Goal: Transaction & Acquisition: Purchase product/service

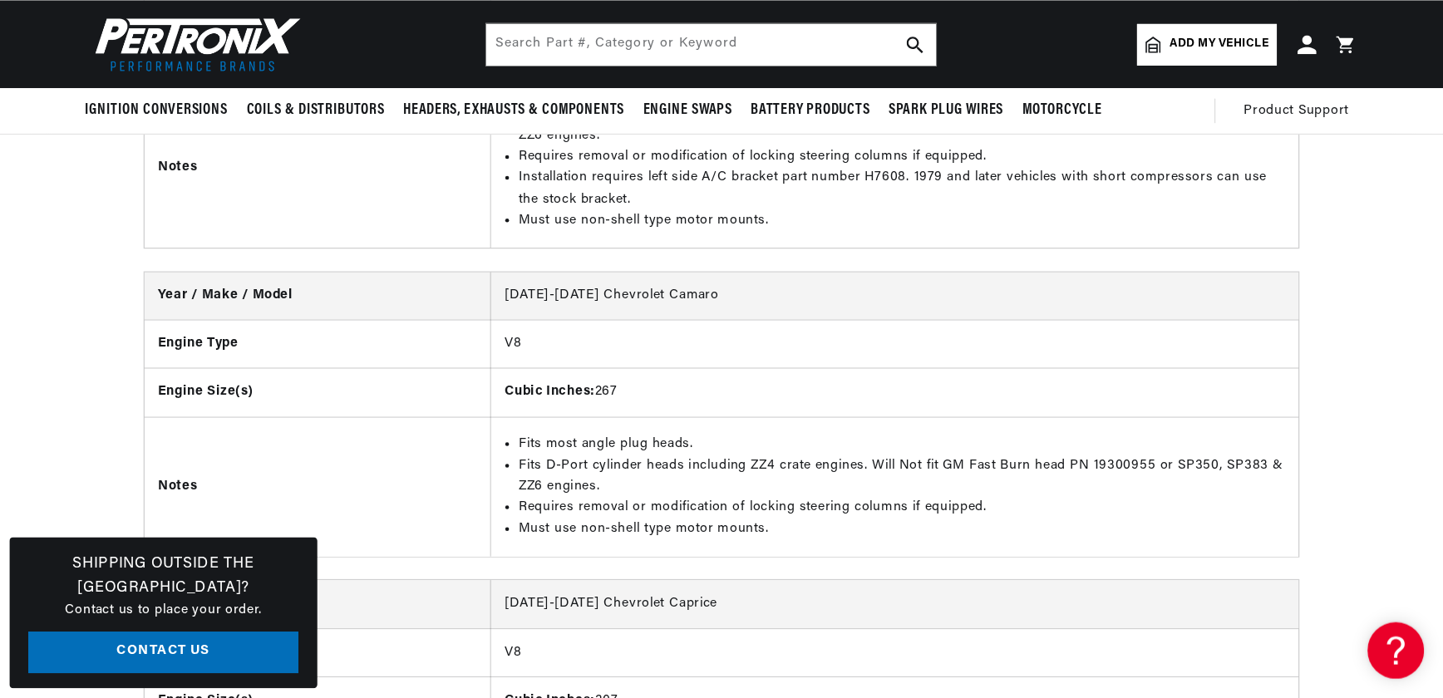
scroll to position [6666, 0]
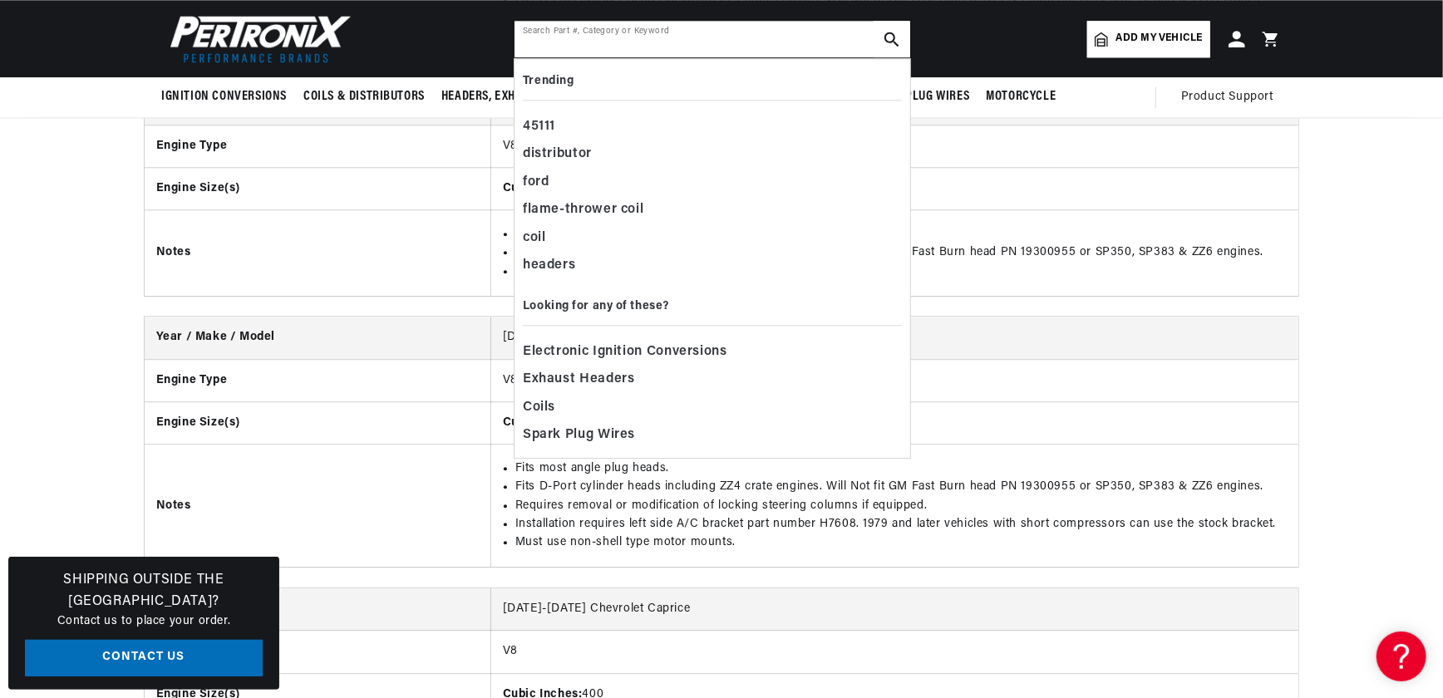
click at [547, 31] on input "text" at bounding box center [713, 39] width 396 height 37
paste input "79658"
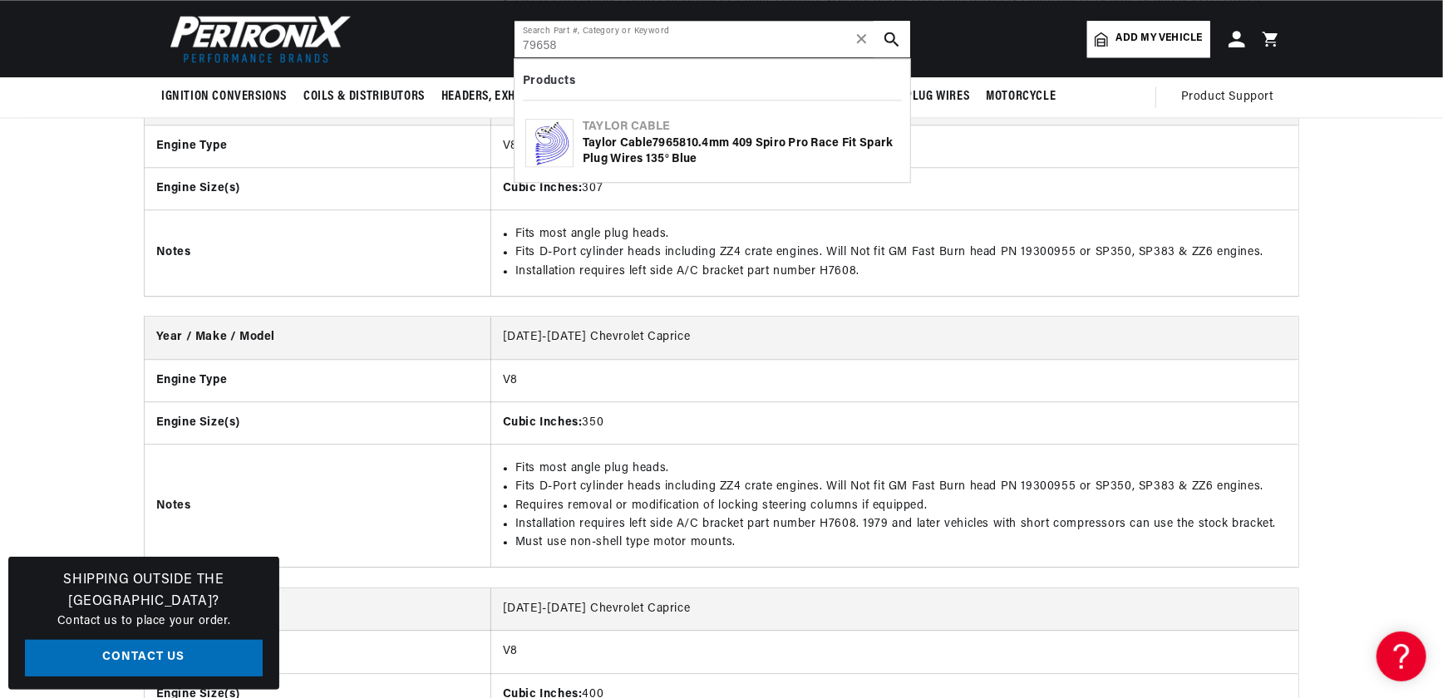
type input "79658"
click at [545, 141] on img at bounding box center [549, 143] width 47 height 47
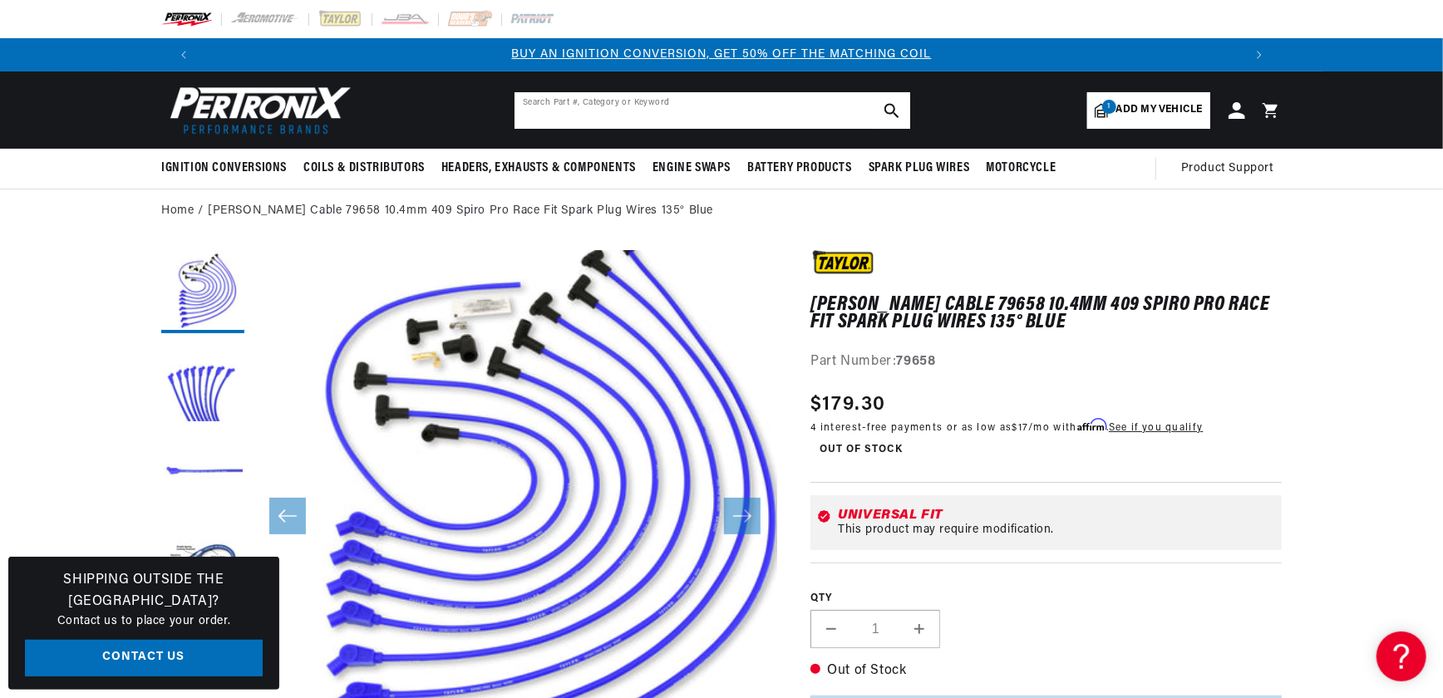
click at [561, 108] on input "text" at bounding box center [713, 110] width 396 height 37
type input "85653"
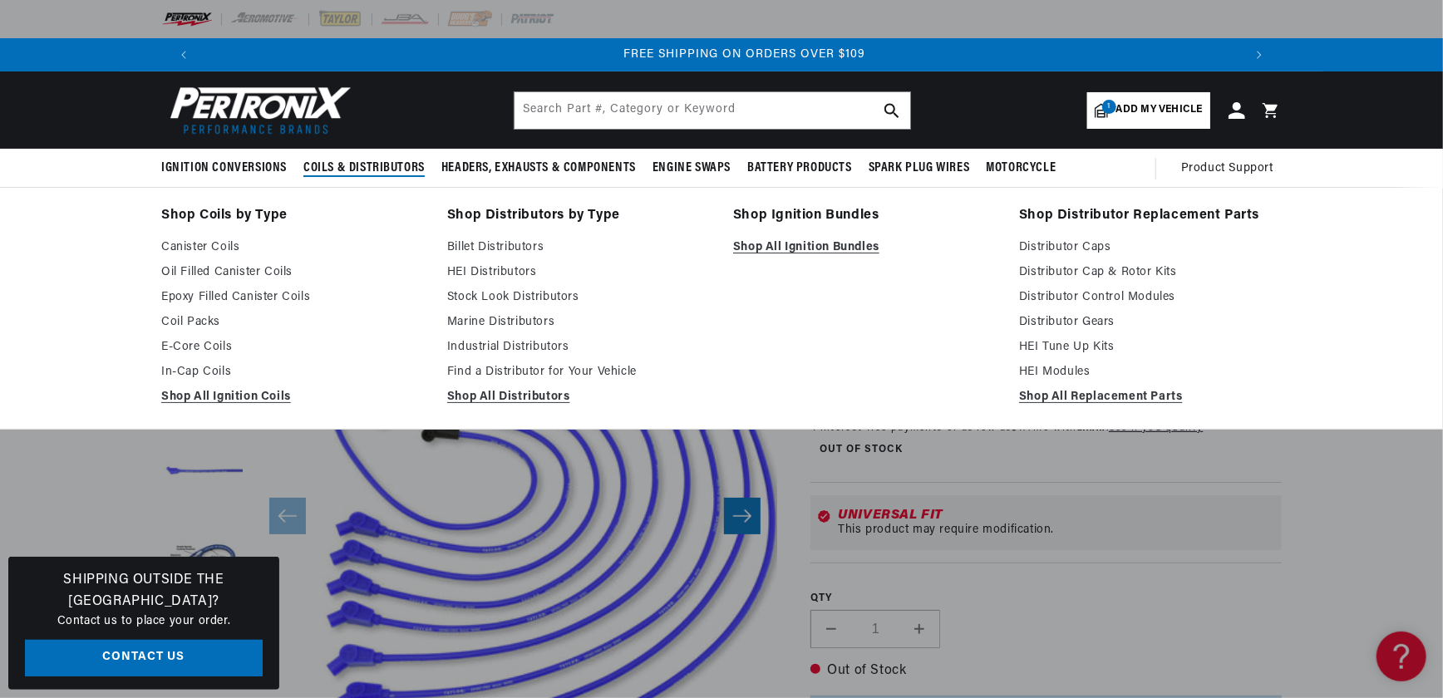
scroll to position [0, 2077]
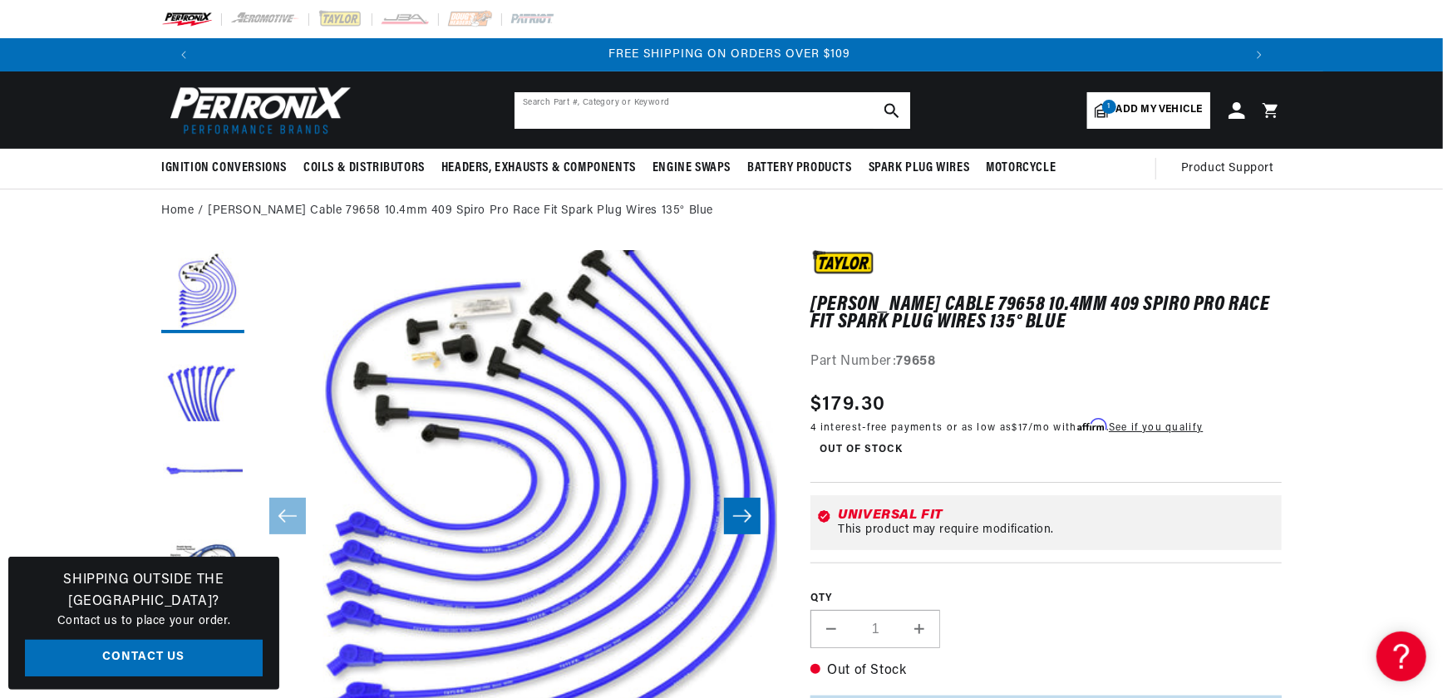
click at [550, 110] on input "text" at bounding box center [713, 110] width 396 height 37
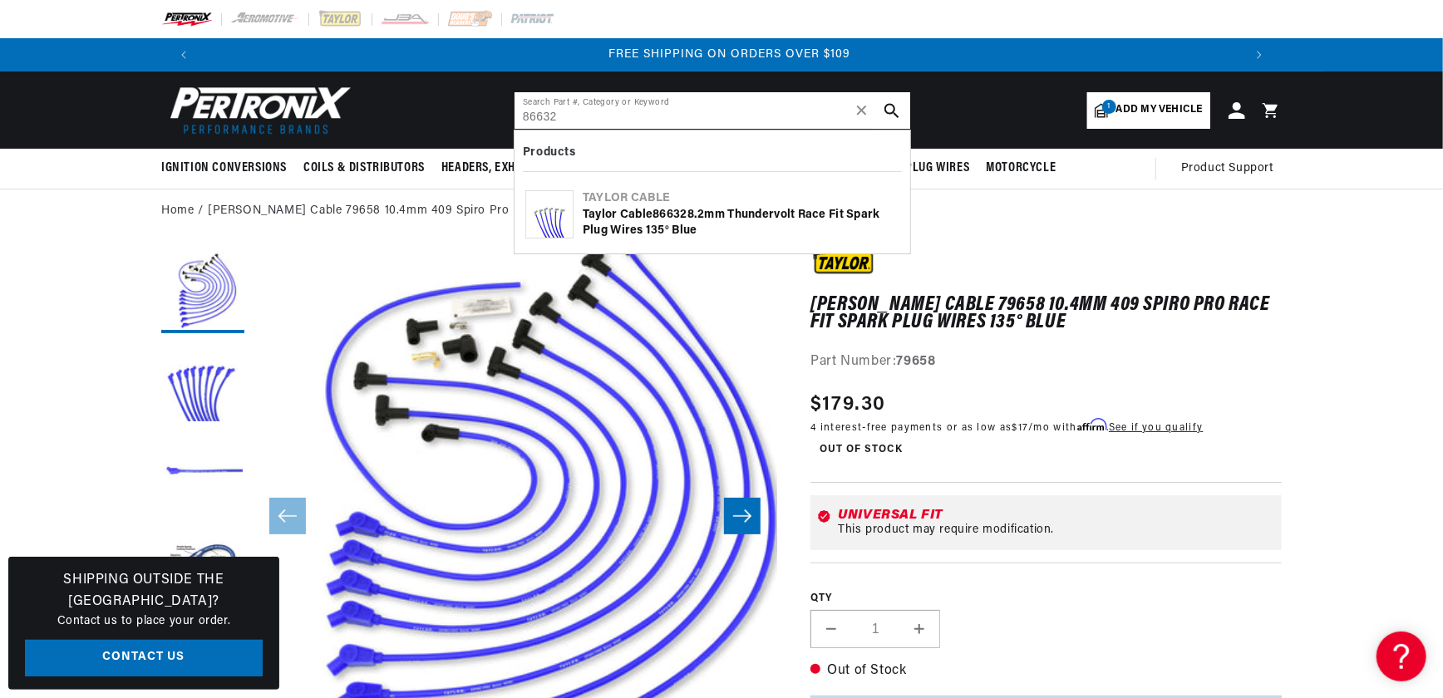
type input "86632"
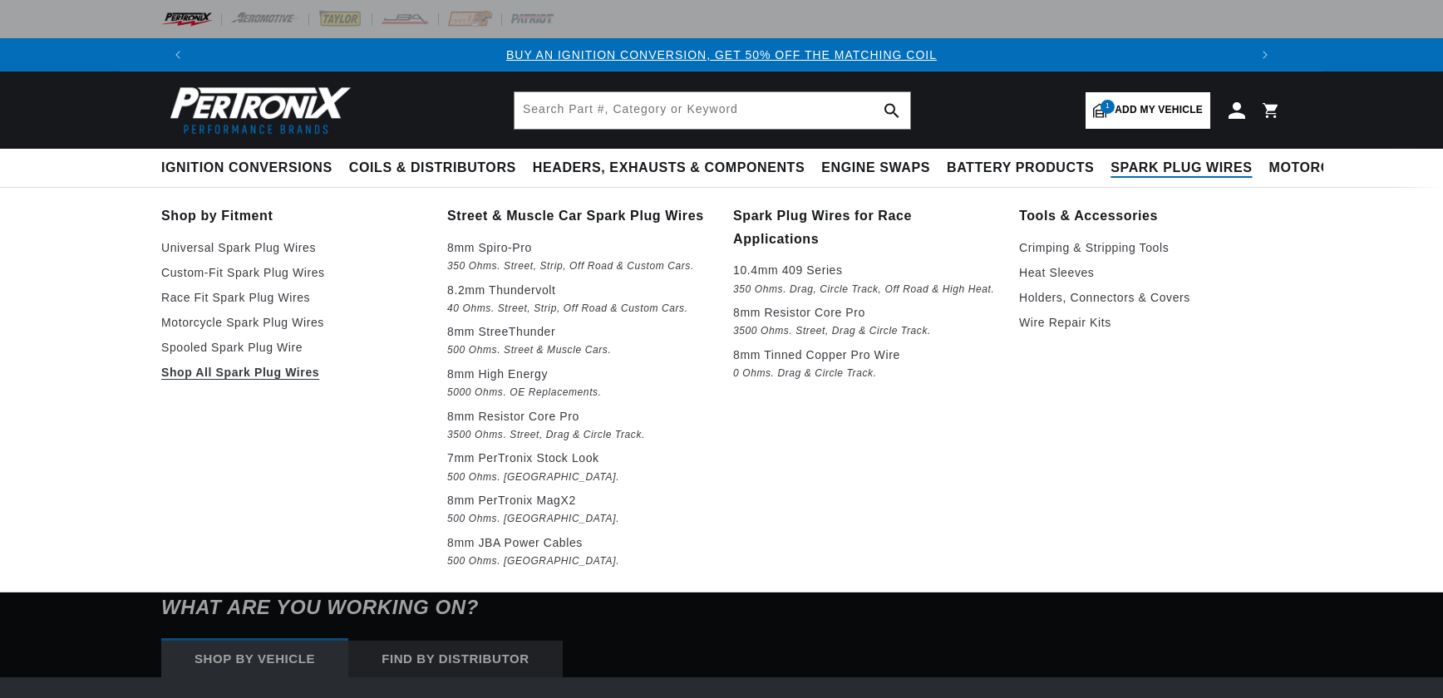
select select "1965"
select select "Porsche"
select select "356C"
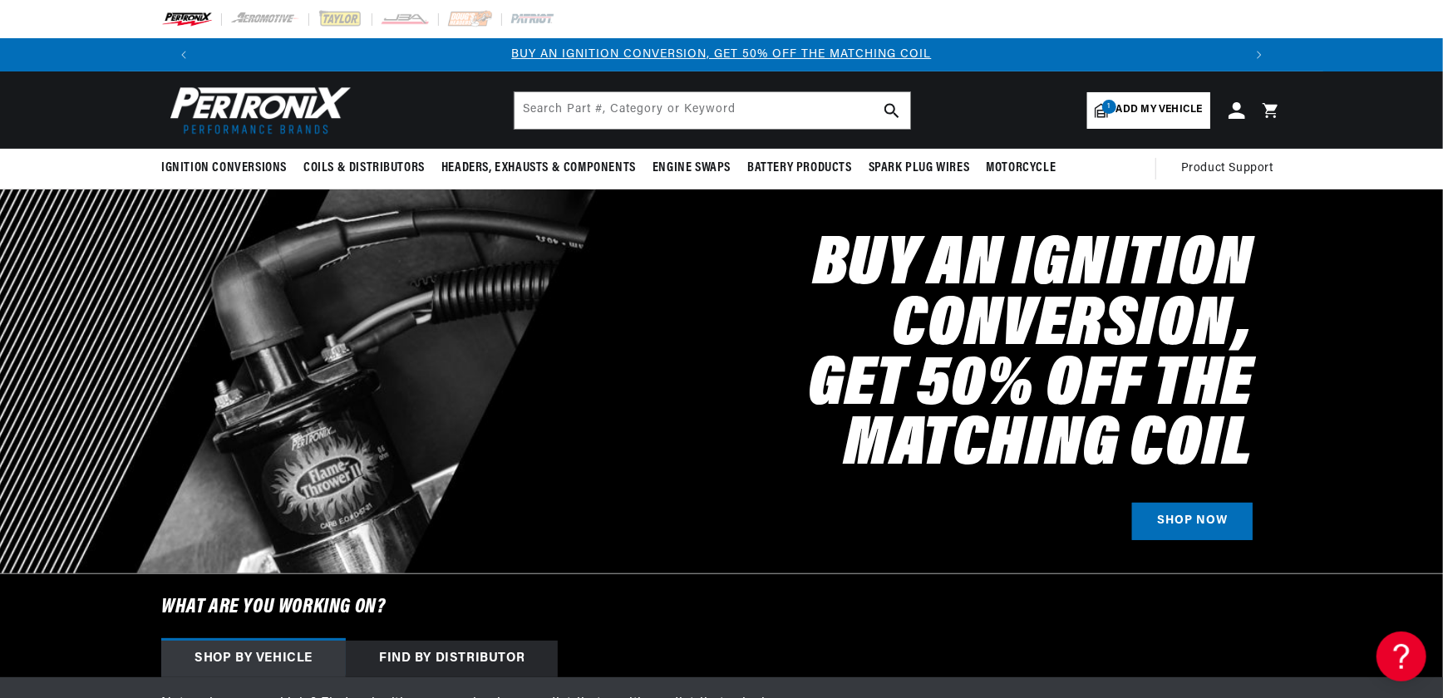
click at [1161, 107] on span "Add my vehicle" at bounding box center [1159, 110] width 86 height 16
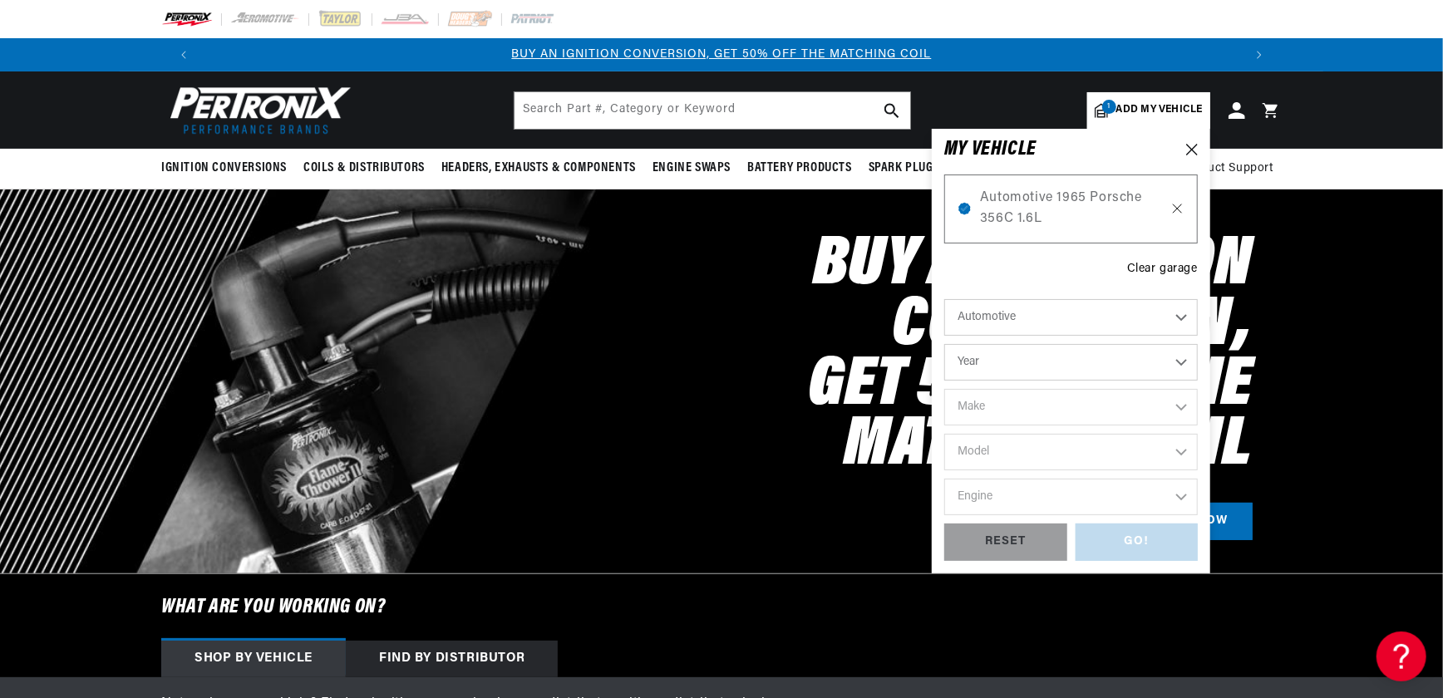
click at [1176, 204] on icon at bounding box center [1178, 208] width 14 height 13
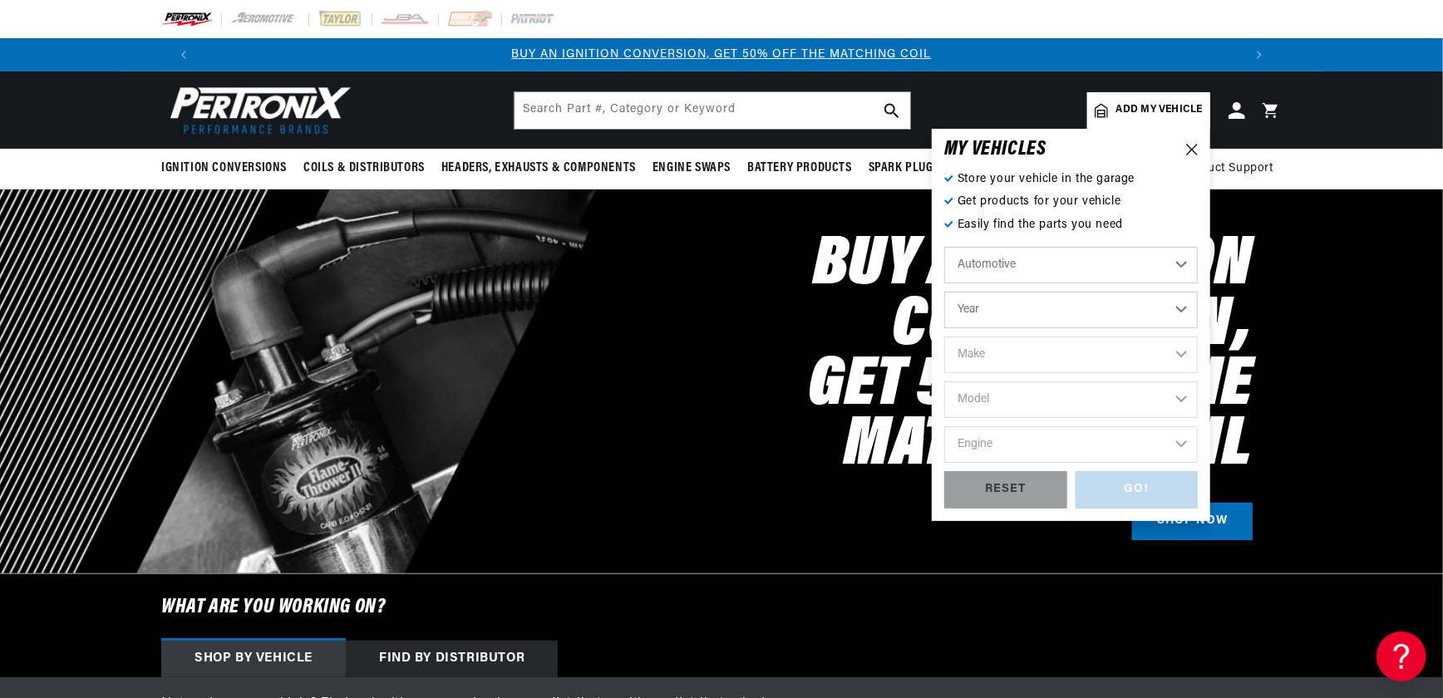
select select "Year"
select select "Make"
select select "Model"
select select "Engine"
click at [1023, 265] on select "Automotive Agricultural Industrial Marine Motorcycle" at bounding box center [1071, 265] width 254 height 37
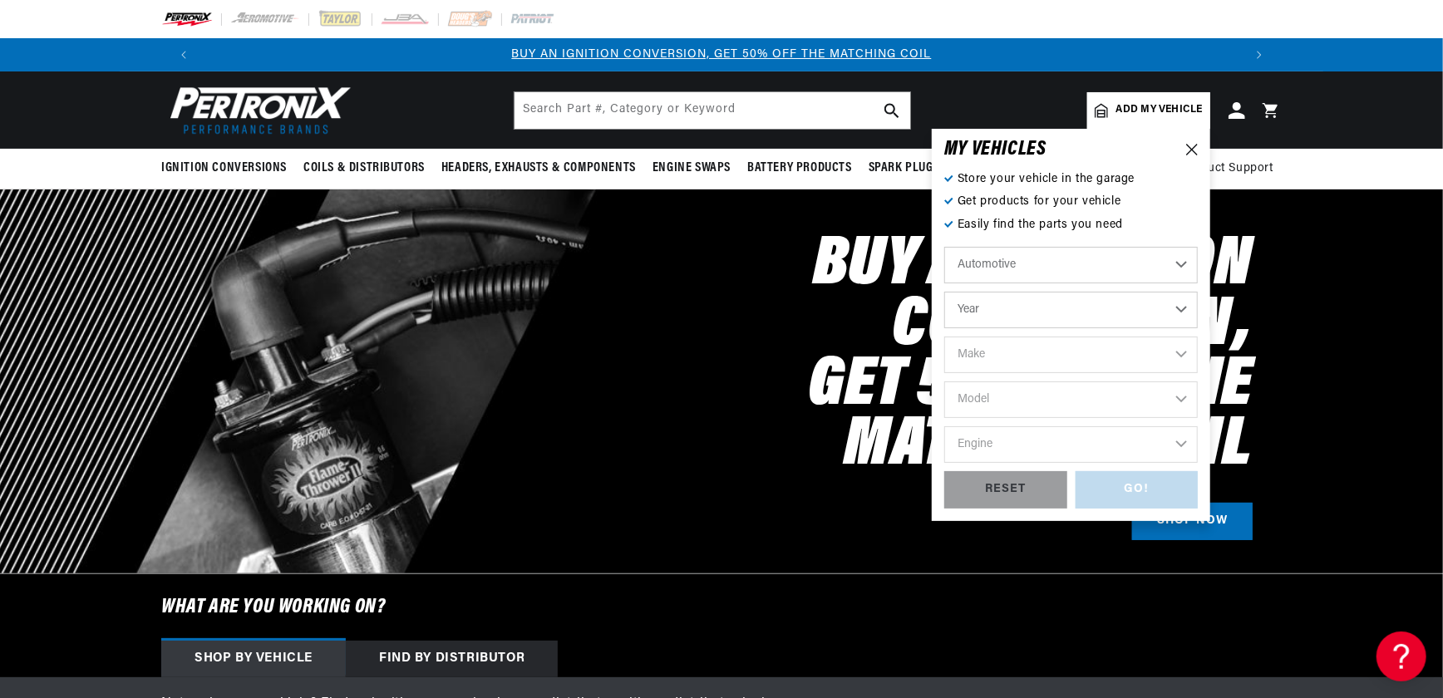
click at [944, 247] on select "Automotive Agricultural Industrial Marine Motorcycle" at bounding box center [1071, 265] width 254 height 37
drag, startPoint x: 1180, startPoint y: 308, endPoint x: 1157, endPoint y: 314, distance: 24.0
click at [1180, 308] on select "Year 2022 2021 2020 2019 2018 2017 2016 2015 2014 2013 2012 2011 2010 2009 2008…" at bounding box center [1071, 310] width 254 height 37
select select "1968"
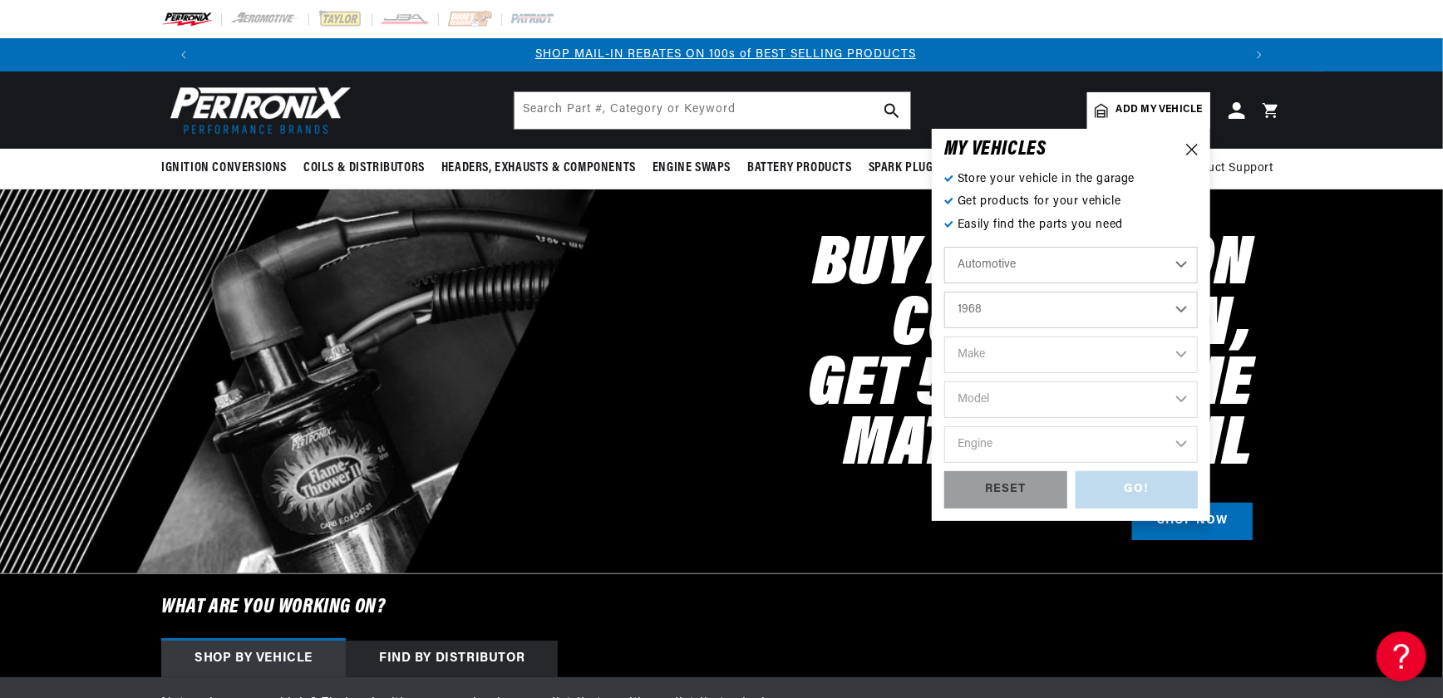
click at [944, 292] on select "Year 2022 2021 2020 2019 2018 2017 2016 2015 2014 2013 2012 2011 2010 2009 2008…" at bounding box center [1071, 310] width 254 height 37
select select "1968"
click at [1184, 355] on select "Make Alfa Romeo American Motors Aston Martin Austin Austin Healey Avanti Bentle…" at bounding box center [1071, 355] width 254 height 37
select select "Ford"
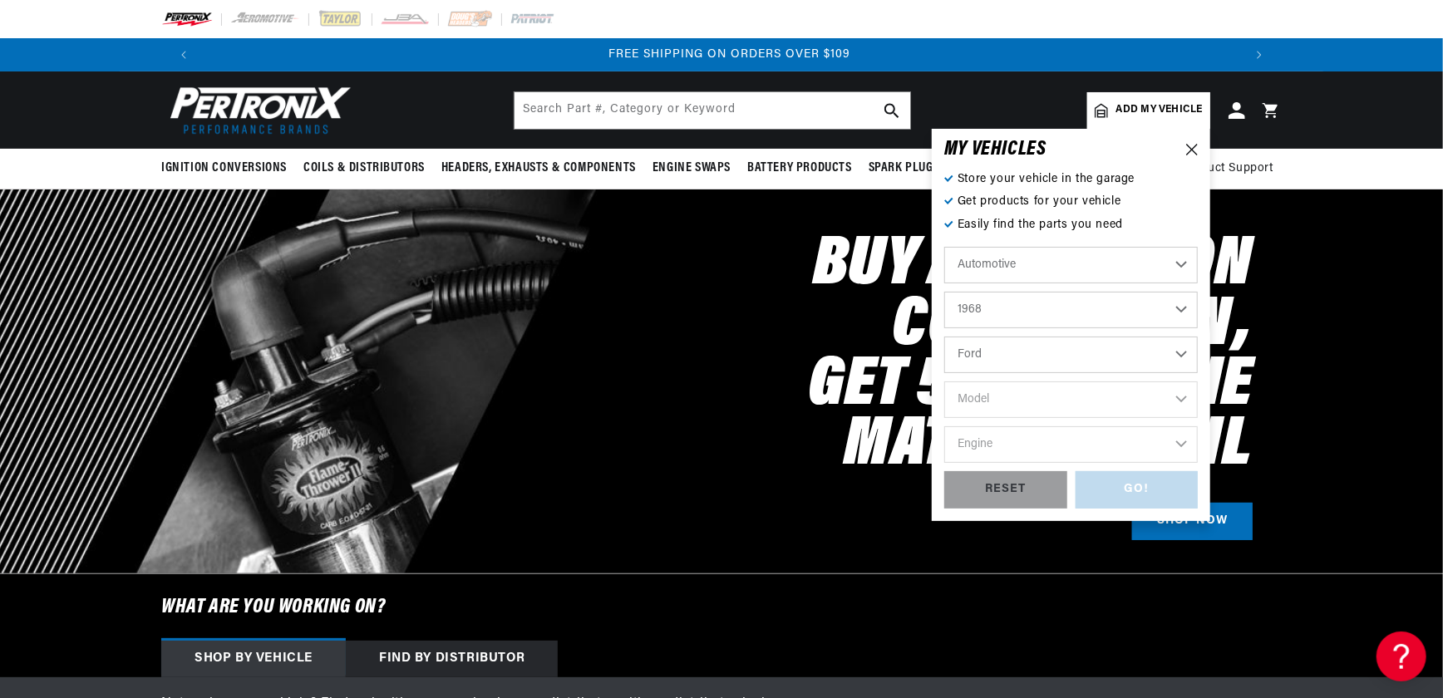
click at [944, 337] on select "Make Alfa Romeo American Motors Aston Martin Austin Austin Healey Avanti Bentle…" at bounding box center [1071, 355] width 254 height 37
select select "Ford"
click at [1187, 398] on select "Model Bronco Country Sedan Country Squire Custom Custom 500 F-100 F-250 F-350 F…" at bounding box center [1071, 400] width 254 height 37
select select "Mustang"
click at [944, 382] on select "Model Bronco Country Sedan Country Squire Custom Custom 500 F-100 F-250 F-350 F…" at bounding box center [1071, 400] width 254 height 37
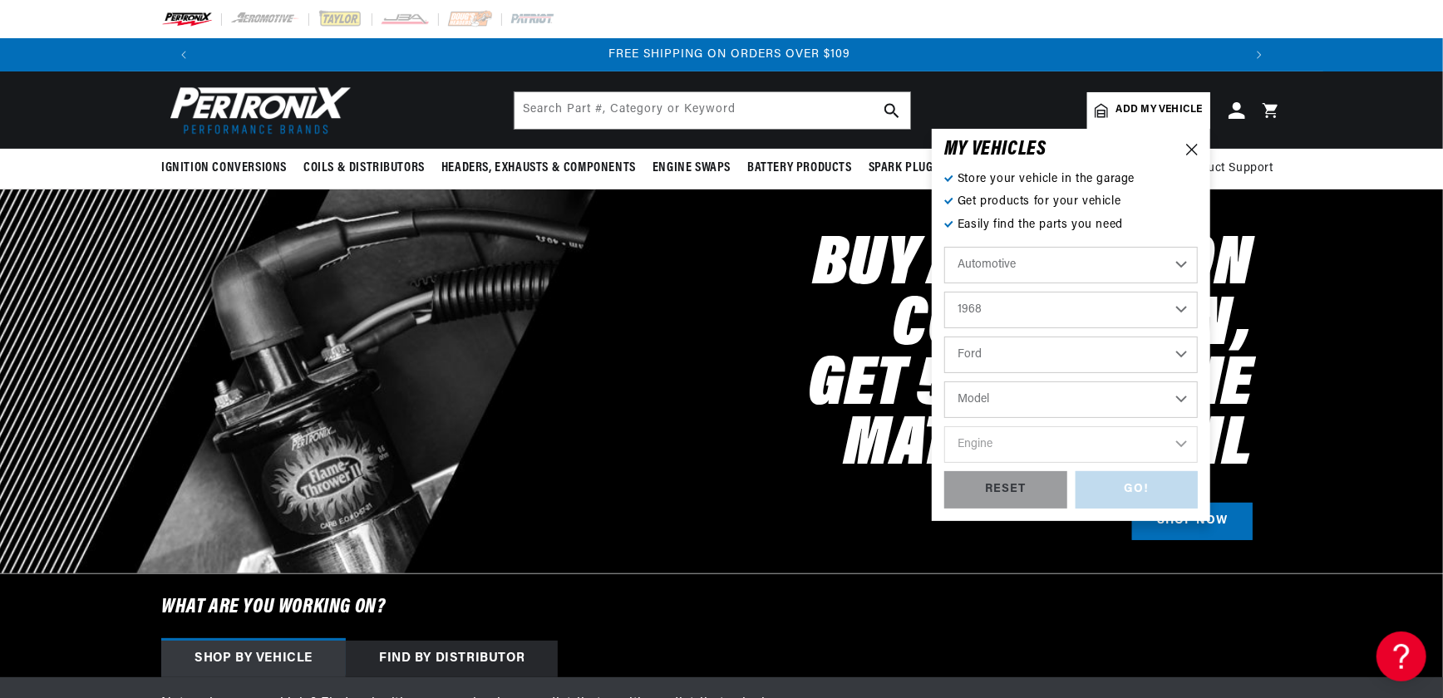
select select "Mustang"
click at [1182, 449] on select "Engine 4.1L 4.3L 5.8L 200cid / 3.3L 289cid / 4.7L 302cid / 5.0L 351W 390cid / 6…" at bounding box center [1071, 444] width 254 height 37
select select "302cid-5.0L"
click at [944, 426] on select "Engine 4.1L 4.3L 5.8L 200cid / 3.3L 289cid / 4.7L 302cid / 5.0L 351W 390cid / 6…" at bounding box center [1071, 444] width 254 height 37
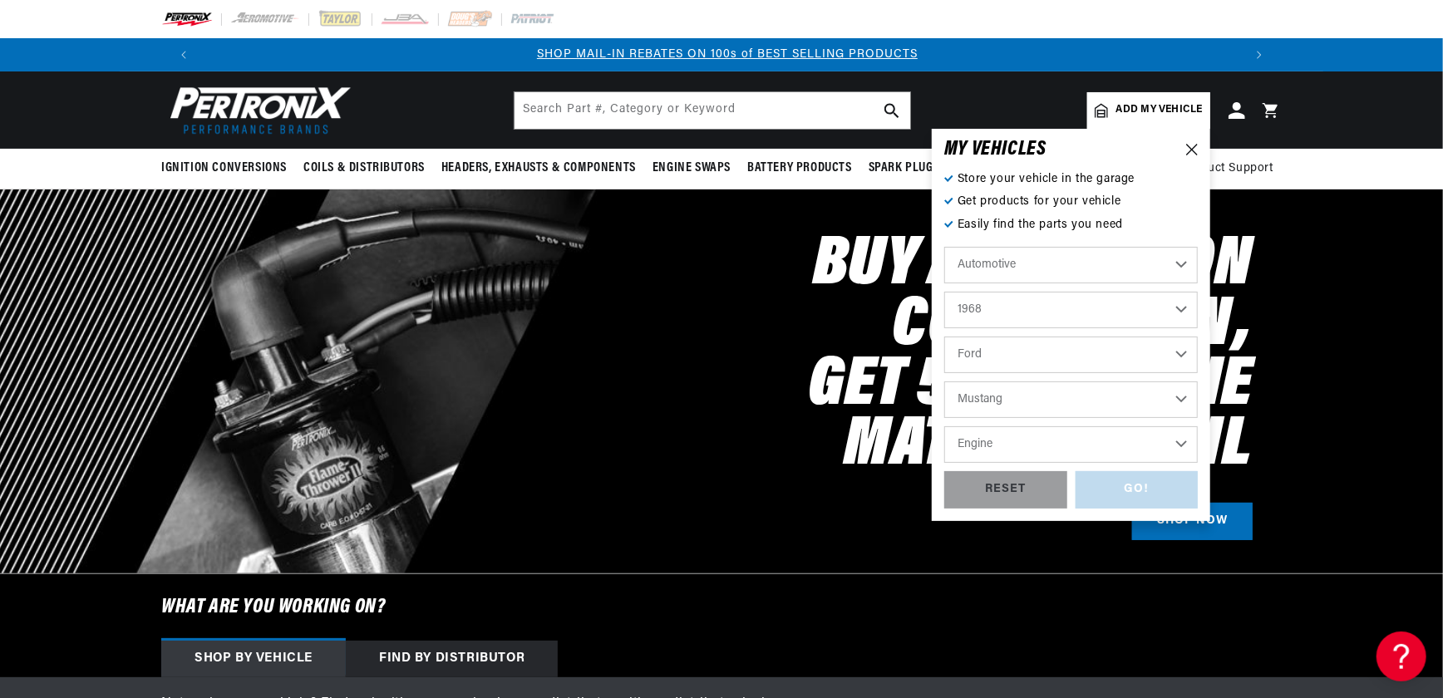
scroll to position [0, 1038]
click at [1122, 489] on div "GO! RESET" at bounding box center [1071, 489] width 254 height 37
select select "302cid-5.0L"
click at [1129, 490] on div "GO!" at bounding box center [1137, 489] width 123 height 37
select select "1968"
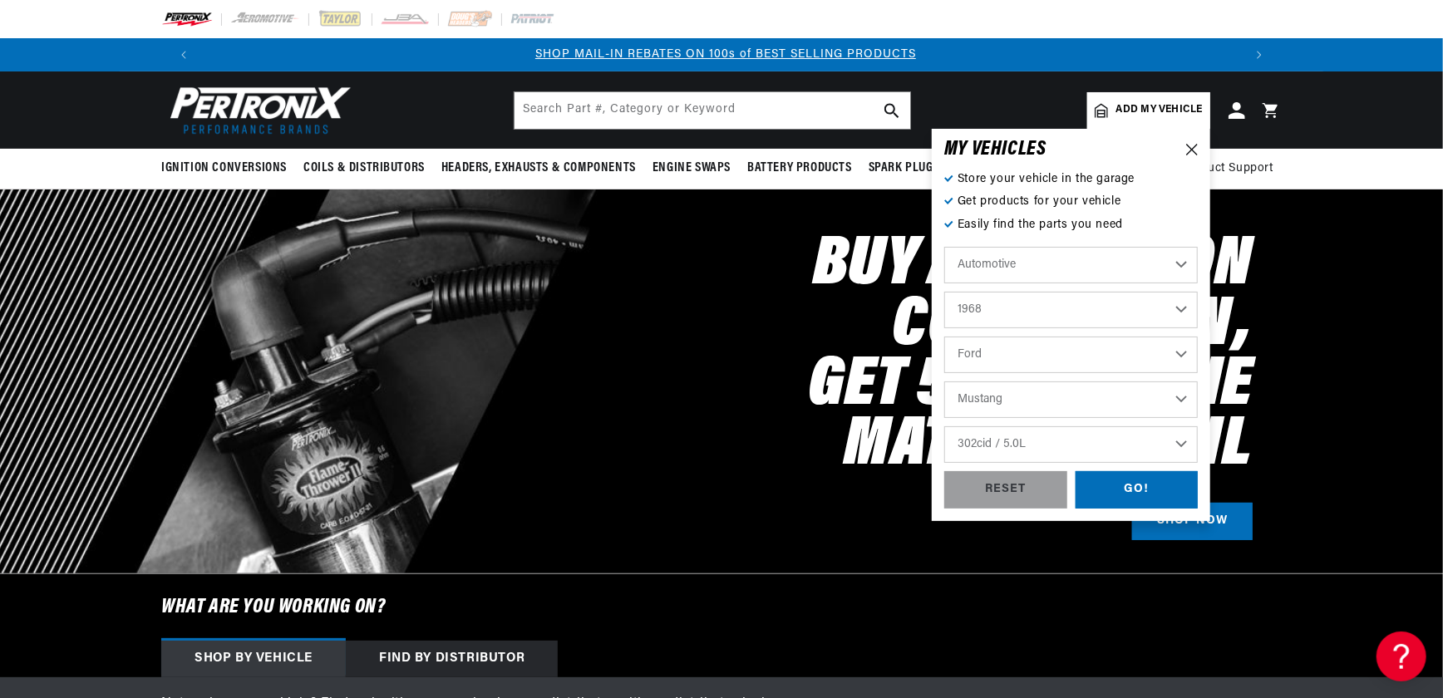
select select "Ford"
select select "Mustang"
select select "302cid-5.0L"
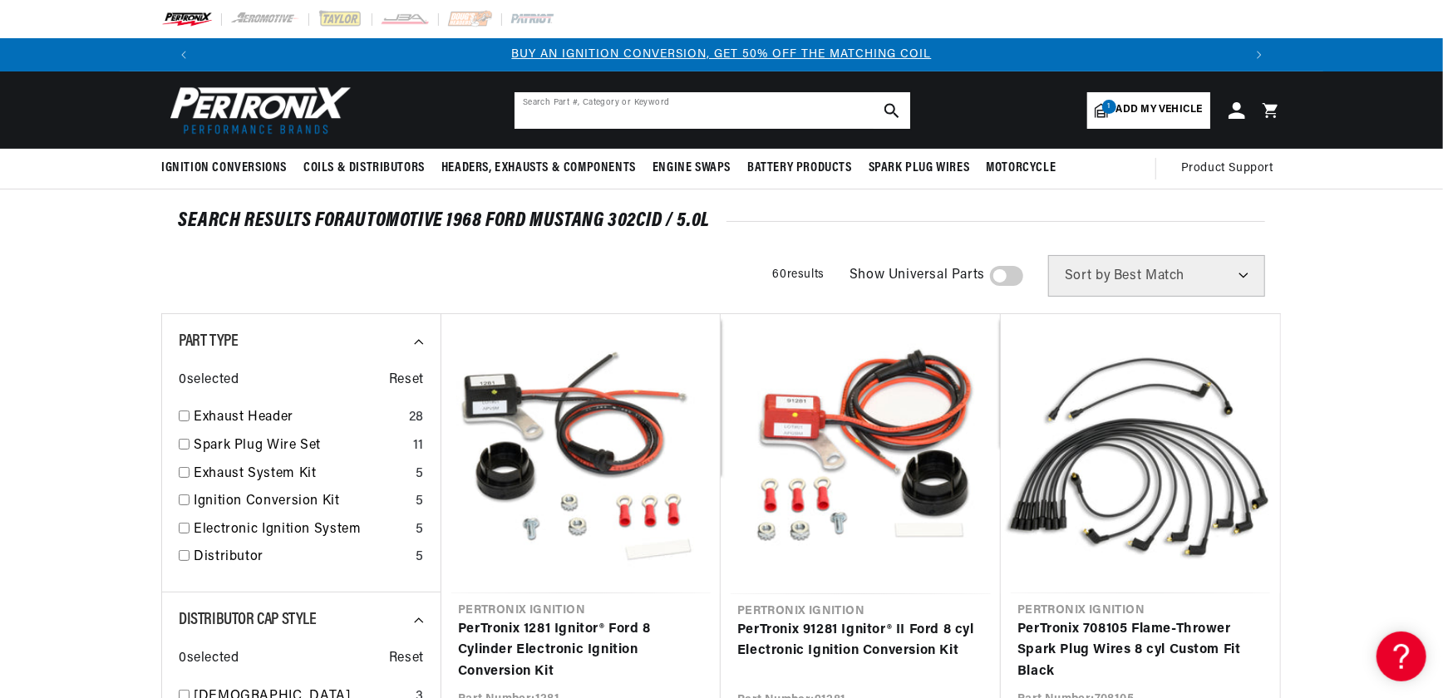
click at [603, 125] on input "text" at bounding box center [713, 110] width 396 height 37
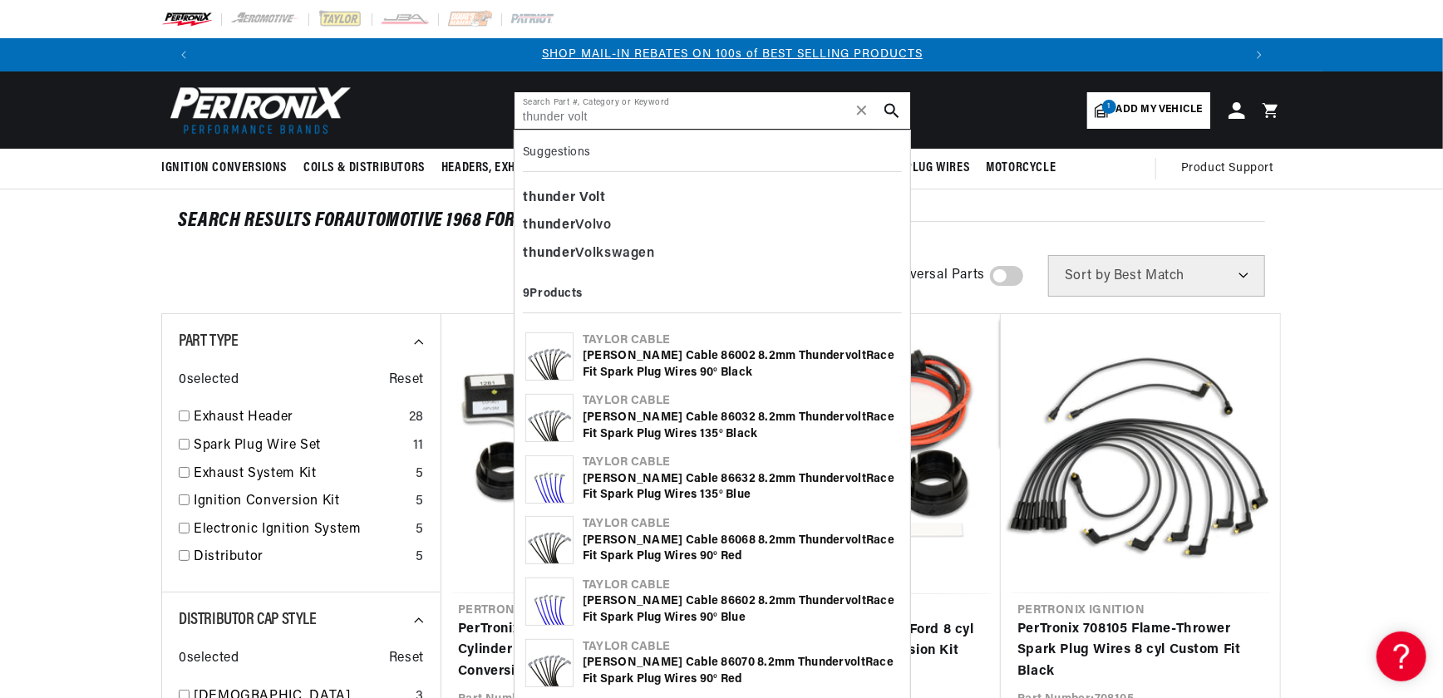
scroll to position [0, 1038]
type input "thunder volt"
click at [560, 482] on img at bounding box center [549, 479] width 47 height 47
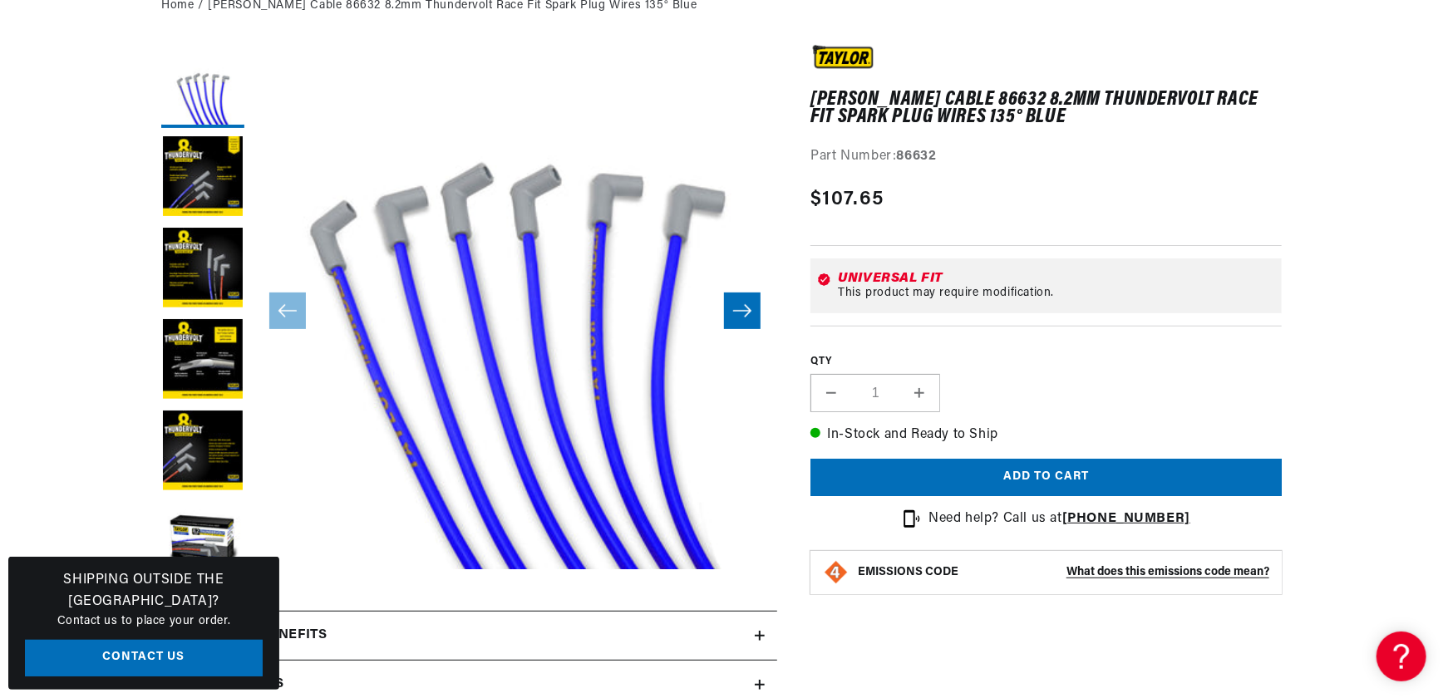
scroll to position [226, 0]
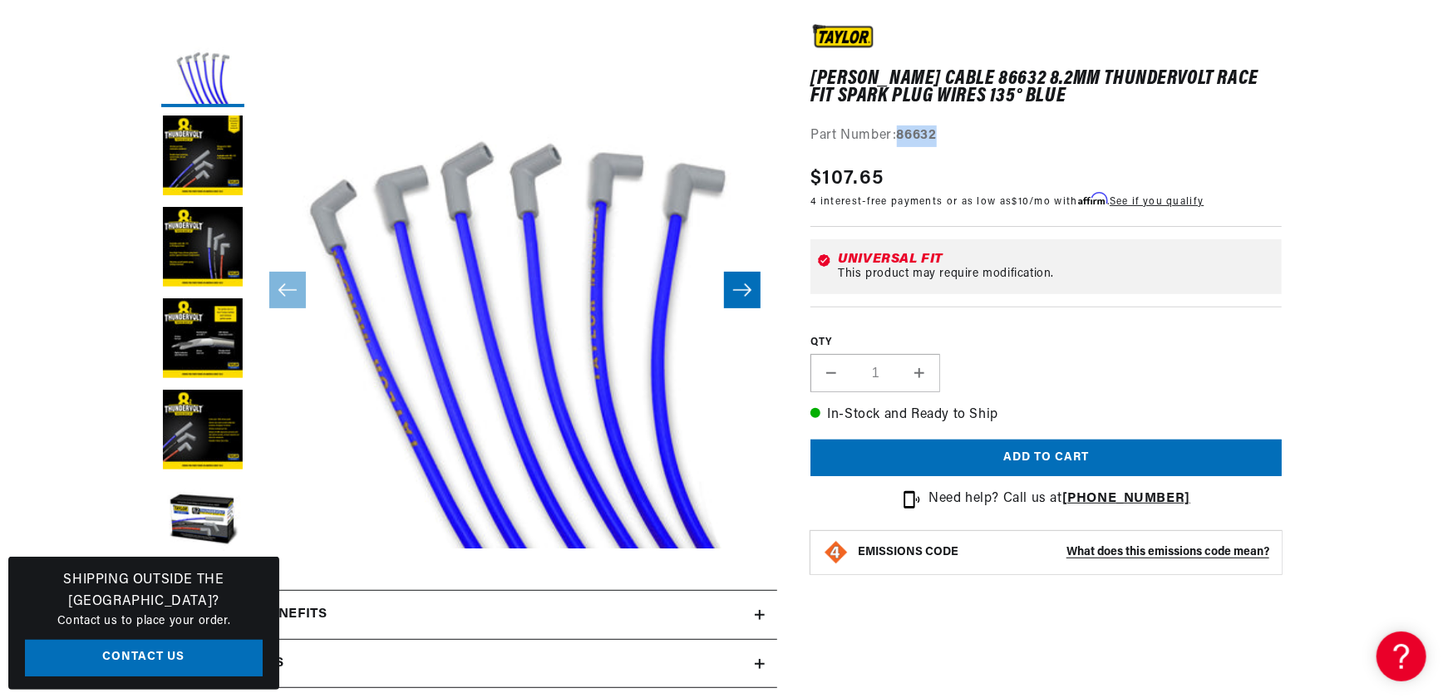
drag, startPoint x: 900, startPoint y: 134, endPoint x: 983, endPoint y: 124, distance: 83.7
click at [983, 126] on div "Part Number: 86632" at bounding box center [1046, 137] width 471 height 22
drag, startPoint x: 983, startPoint y: 124, endPoint x: 930, endPoint y: 133, distance: 54.0
copy strong "86632"
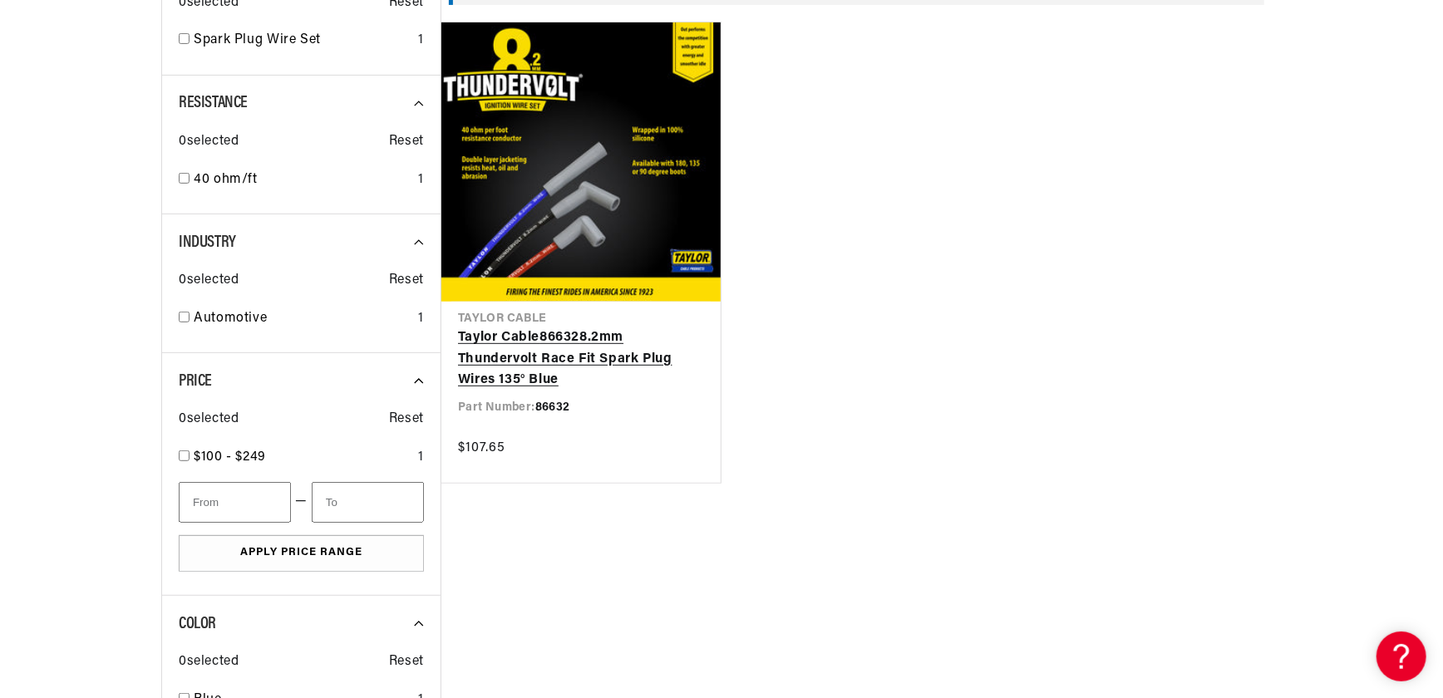
click at [595, 349] on link "[PERSON_NAME] Cable 86632 8.2mm Thundervolt Race Fit Spark Plug Wires 135° Blue" at bounding box center [581, 360] width 246 height 64
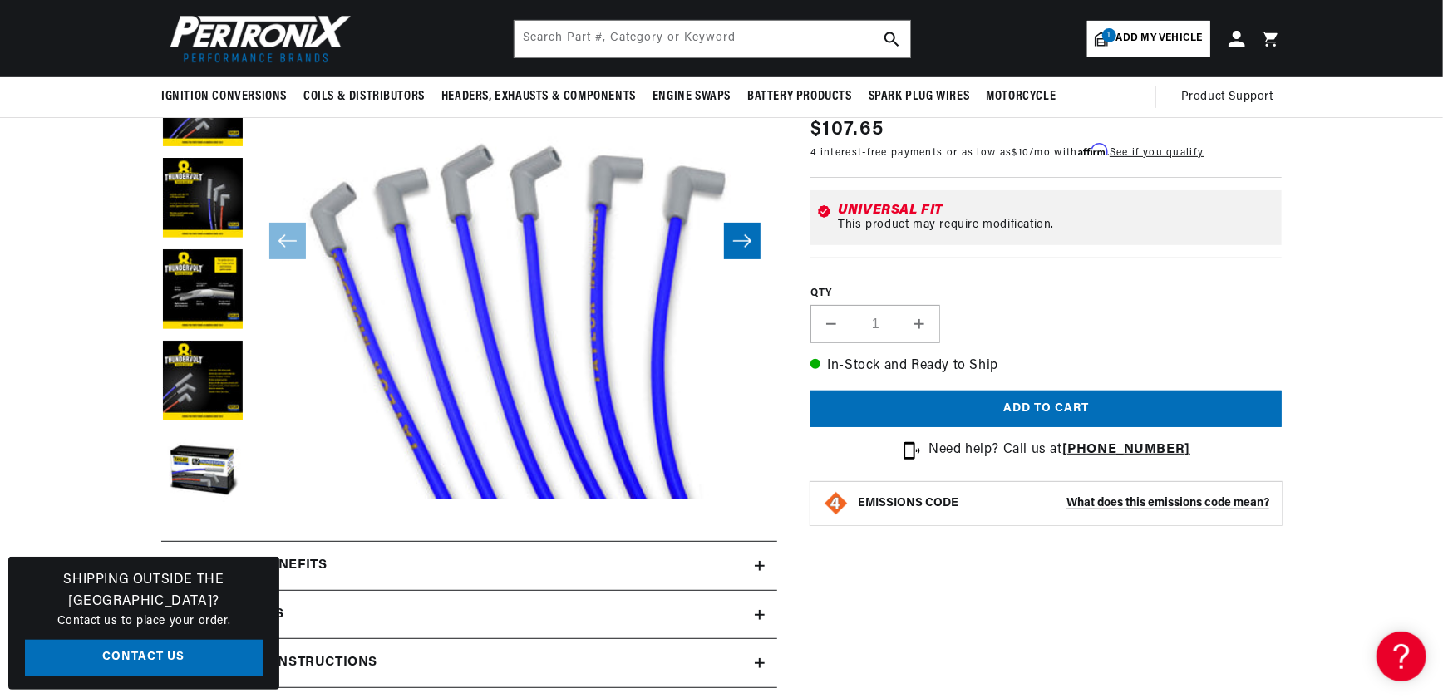
scroll to position [150, 0]
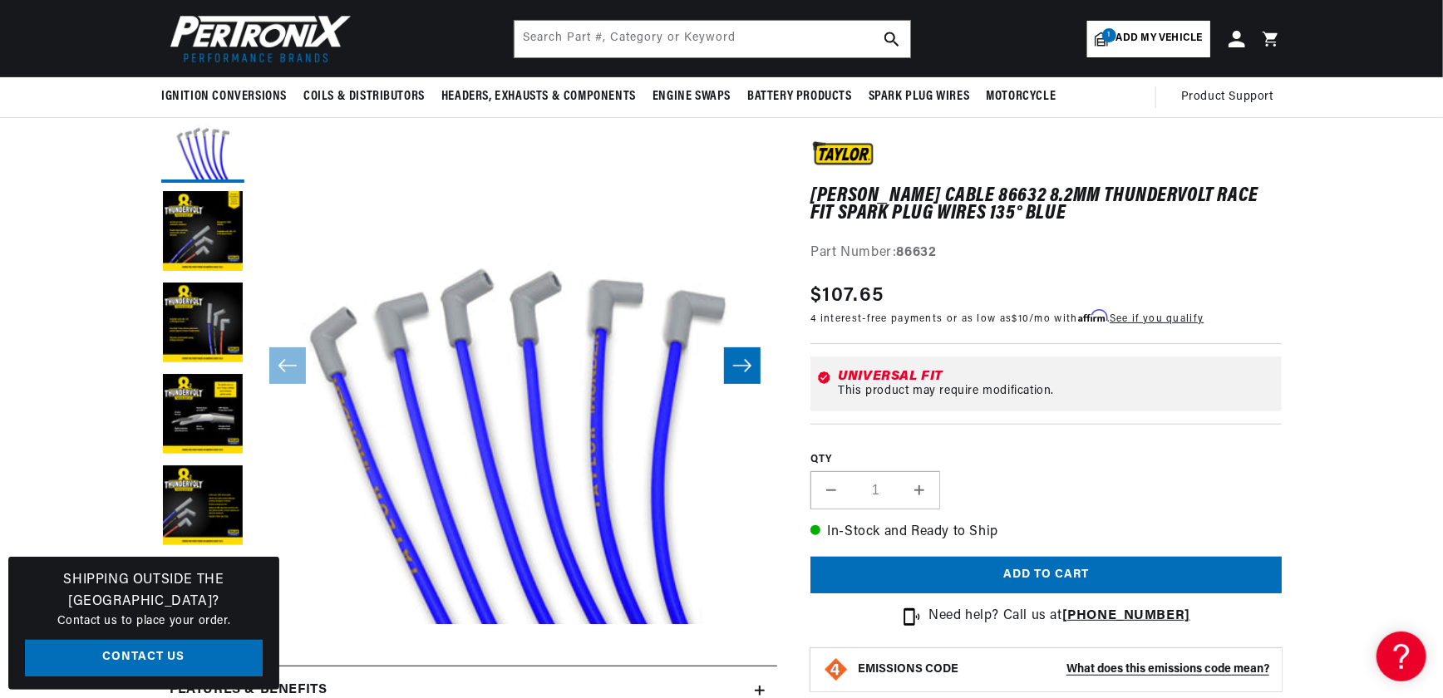
click at [739, 365] on icon "Slide right" at bounding box center [742, 366] width 18 height 12
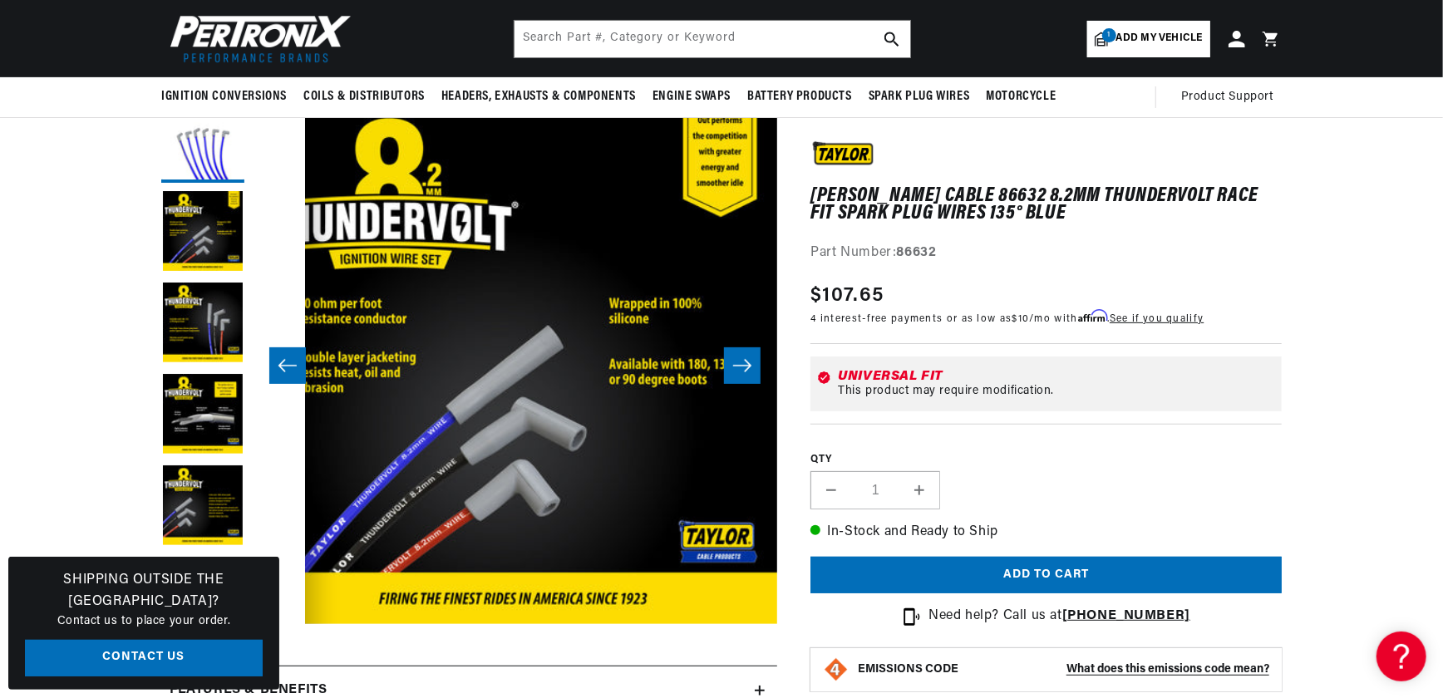
click at [739, 365] on icon "Slide right" at bounding box center [742, 366] width 18 height 12
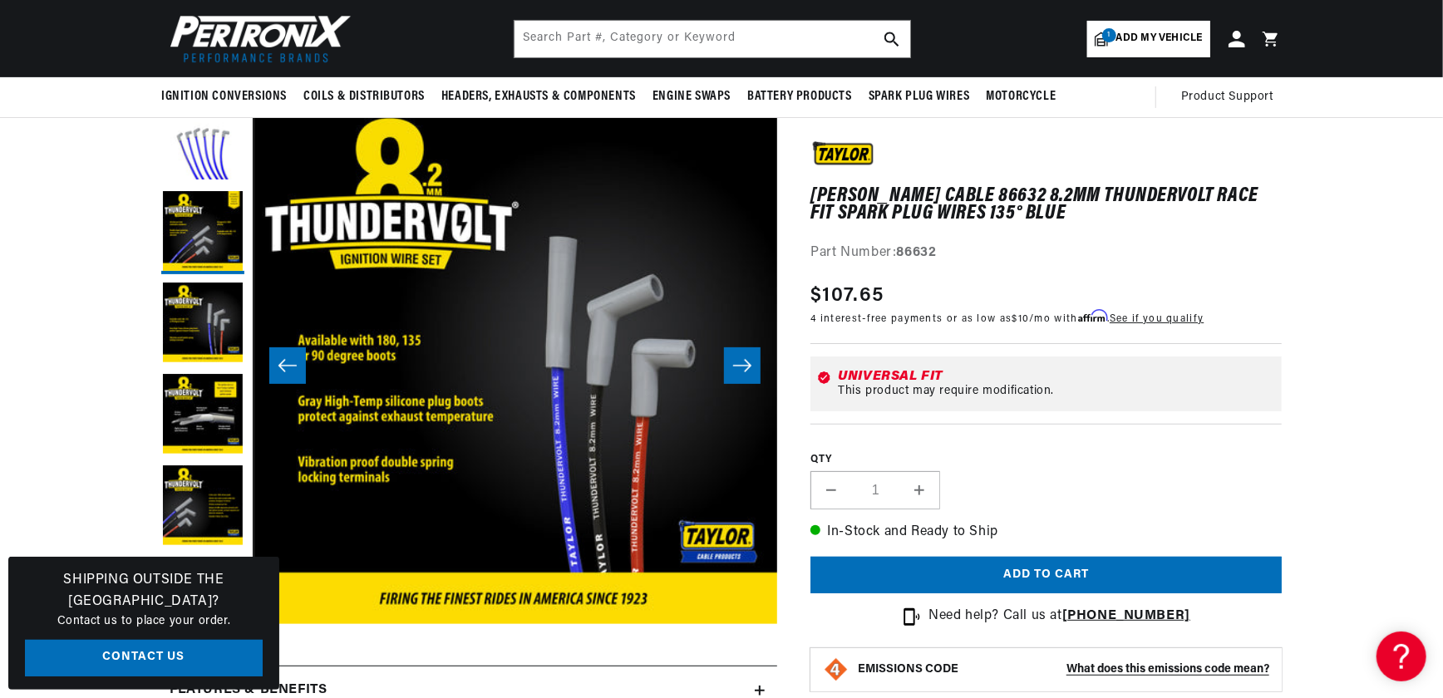
click at [739, 365] on icon "Slide right" at bounding box center [742, 366] width 18 height 12
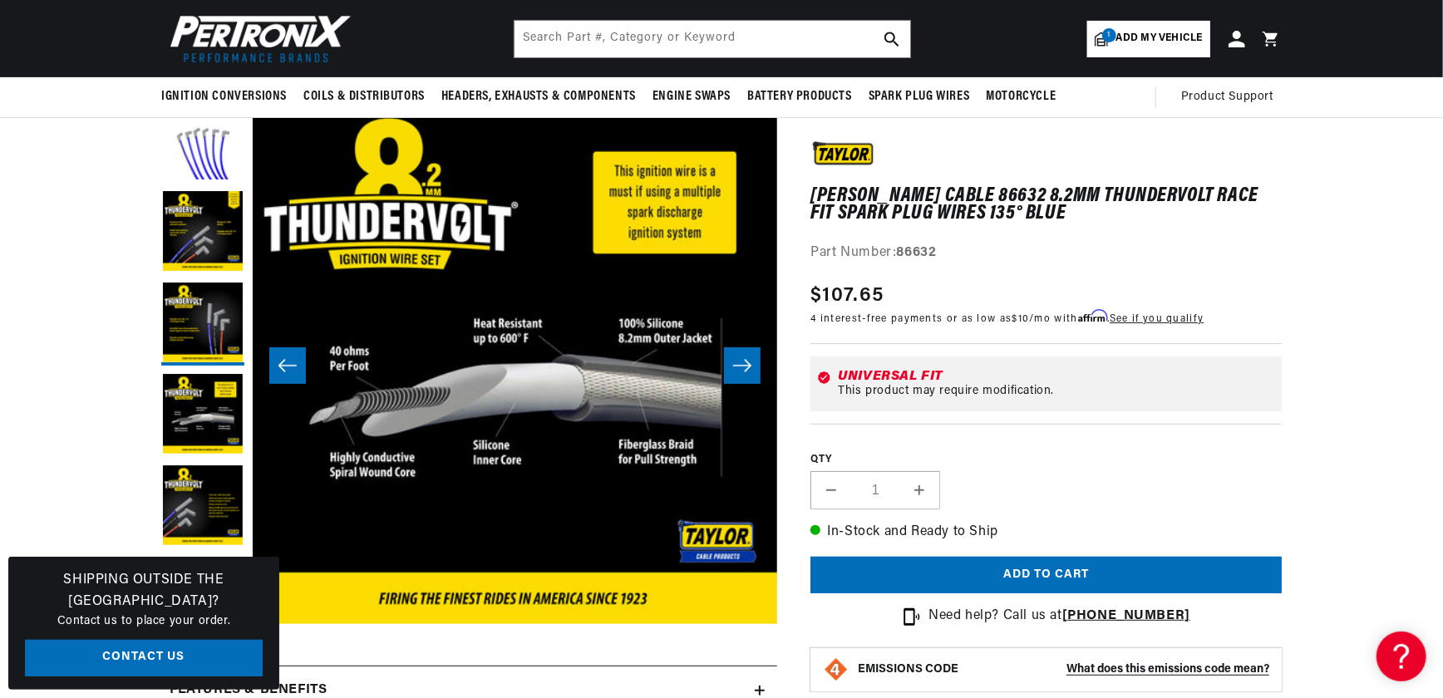
click at [739, 365] on icon "Slide right" at bounding box center [742, 366] width 18 height 12
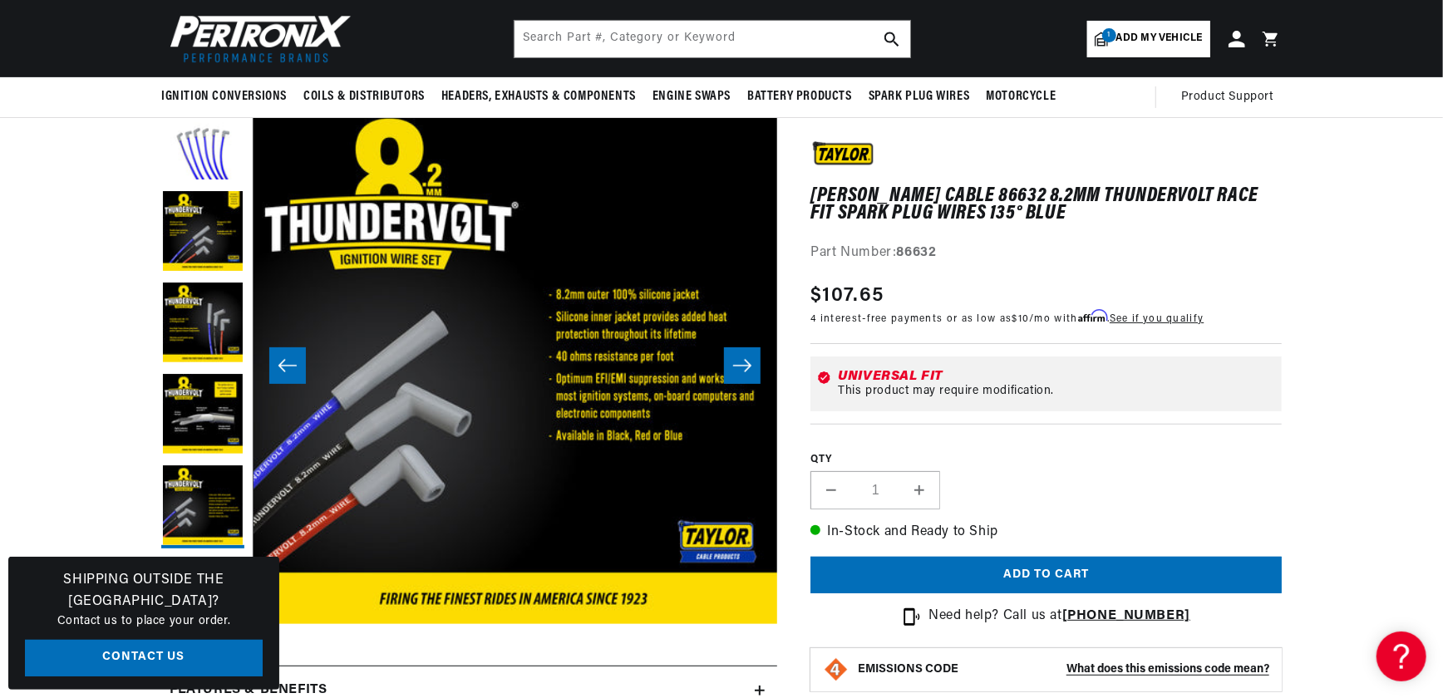
click at [283, 371] on icon "Slide left" at bounding box center [287, 366] width 18 height 12
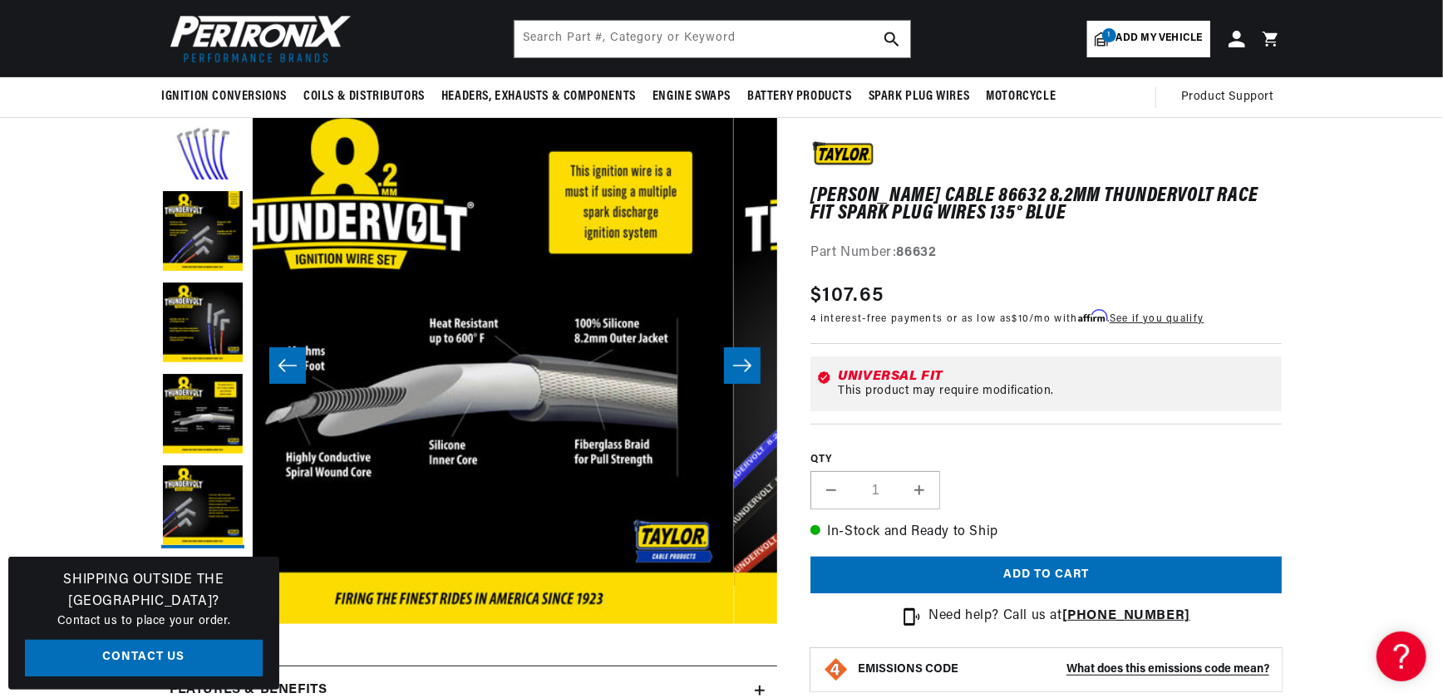
scroll to position [0, 1575]
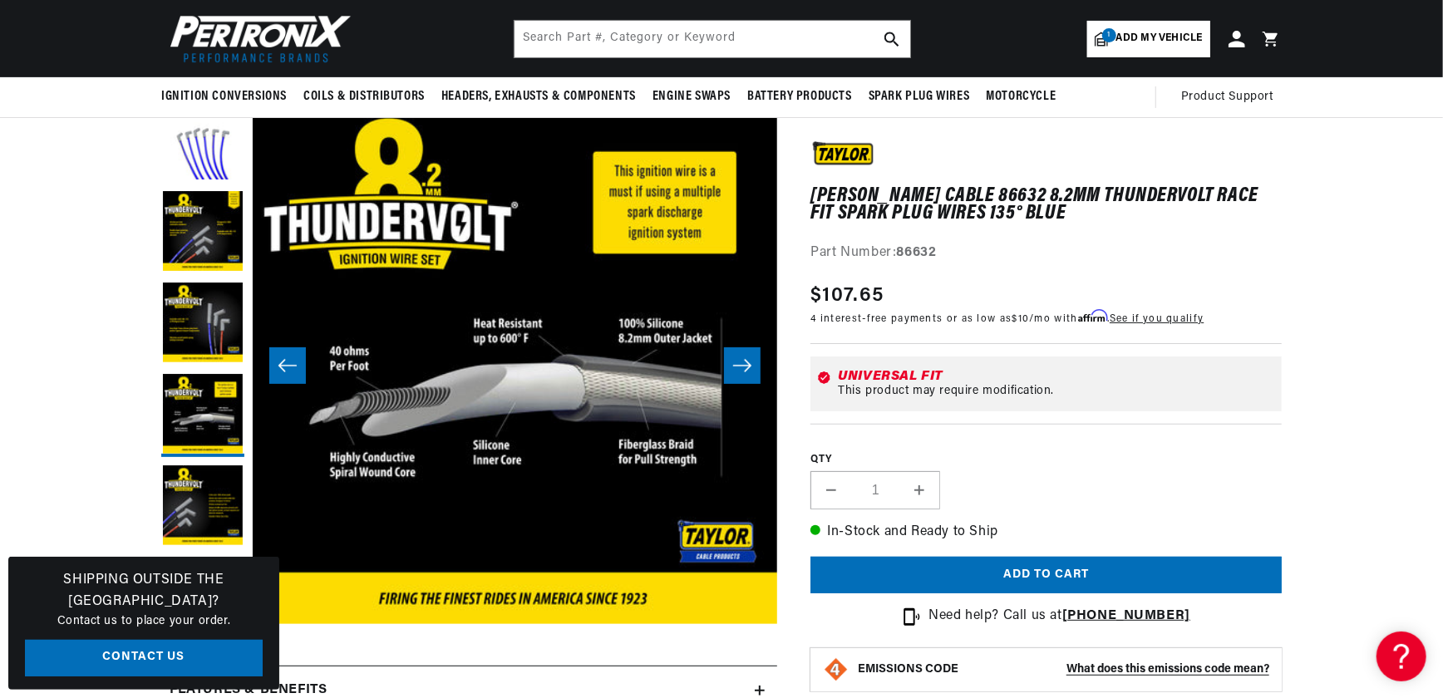
click at [739, 359] on icon "Slide right" at bounding box center [742, 365] width 20 height 17
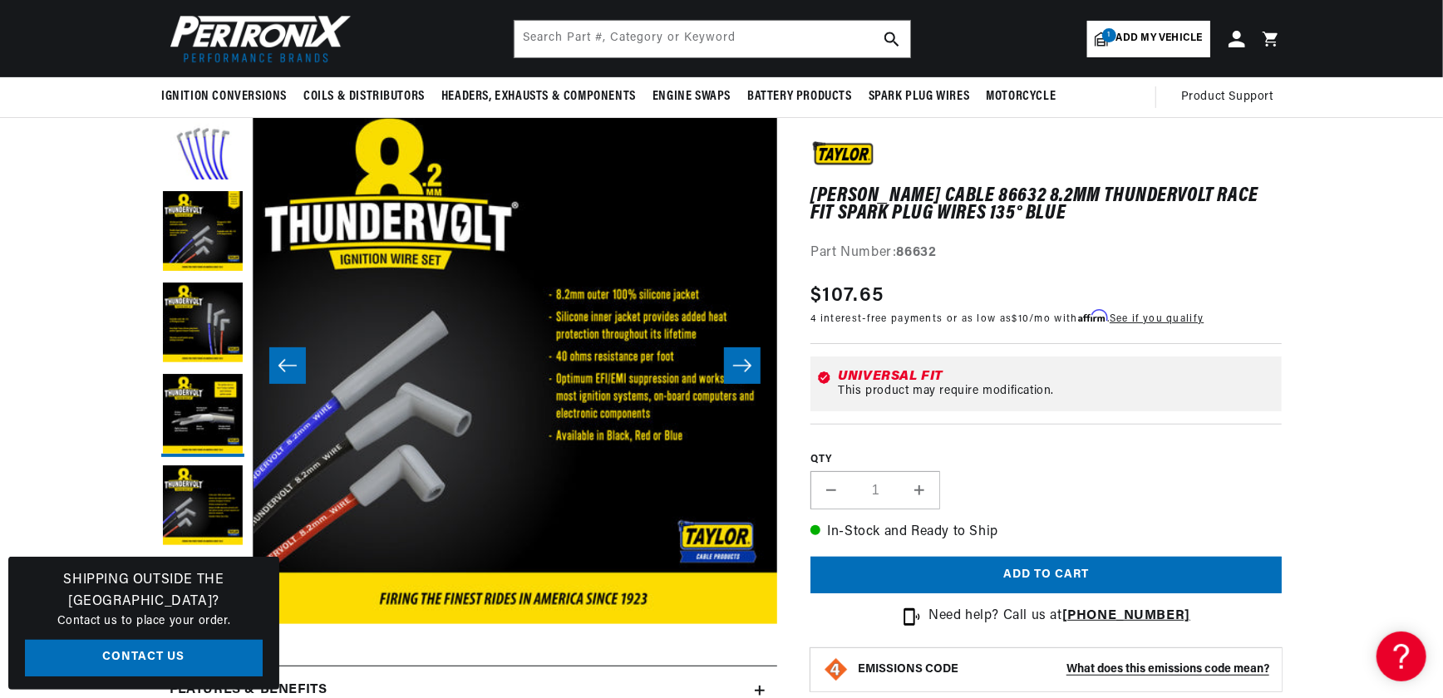
scroll to position [0, 1038]
click at [740, 377] on button "Slide right" at bounding box center [742, 365] width 37 height 37
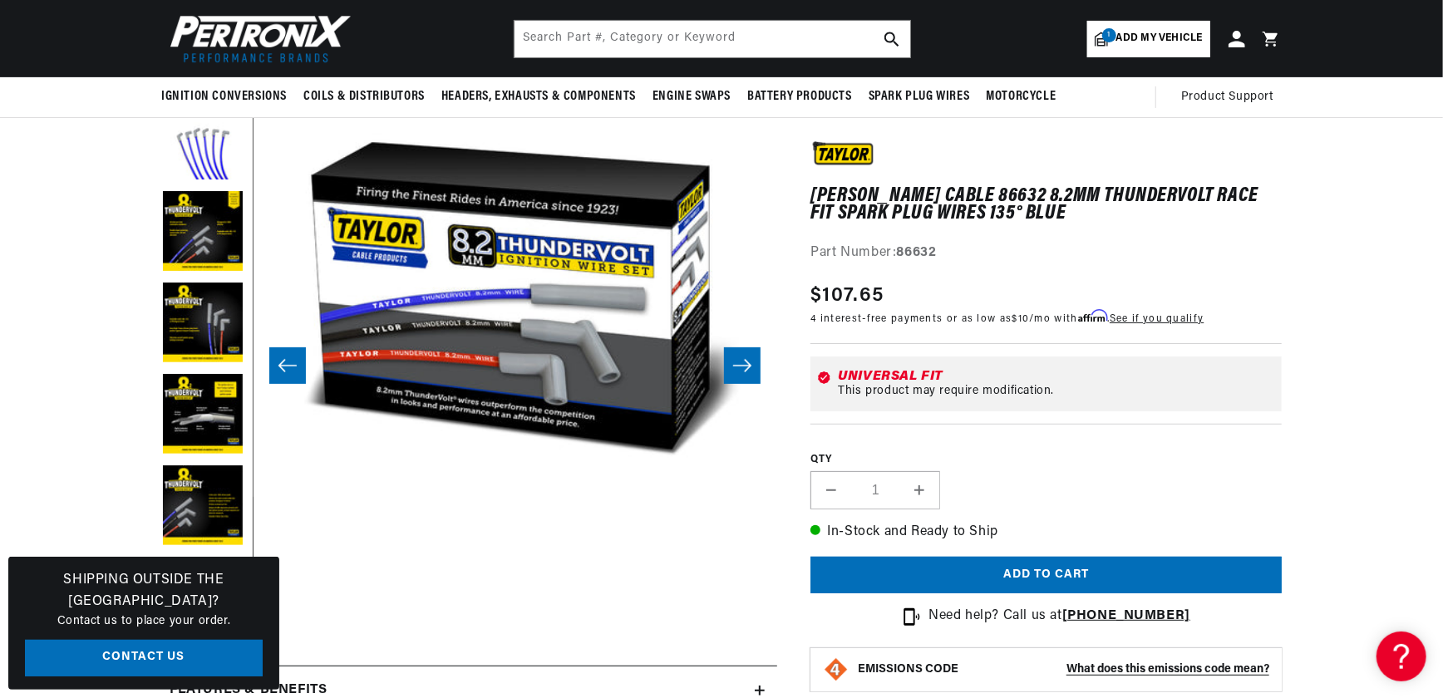
click at [277, 365] on button "Slide left" at bounding box center [287, 365] width 37 height 37
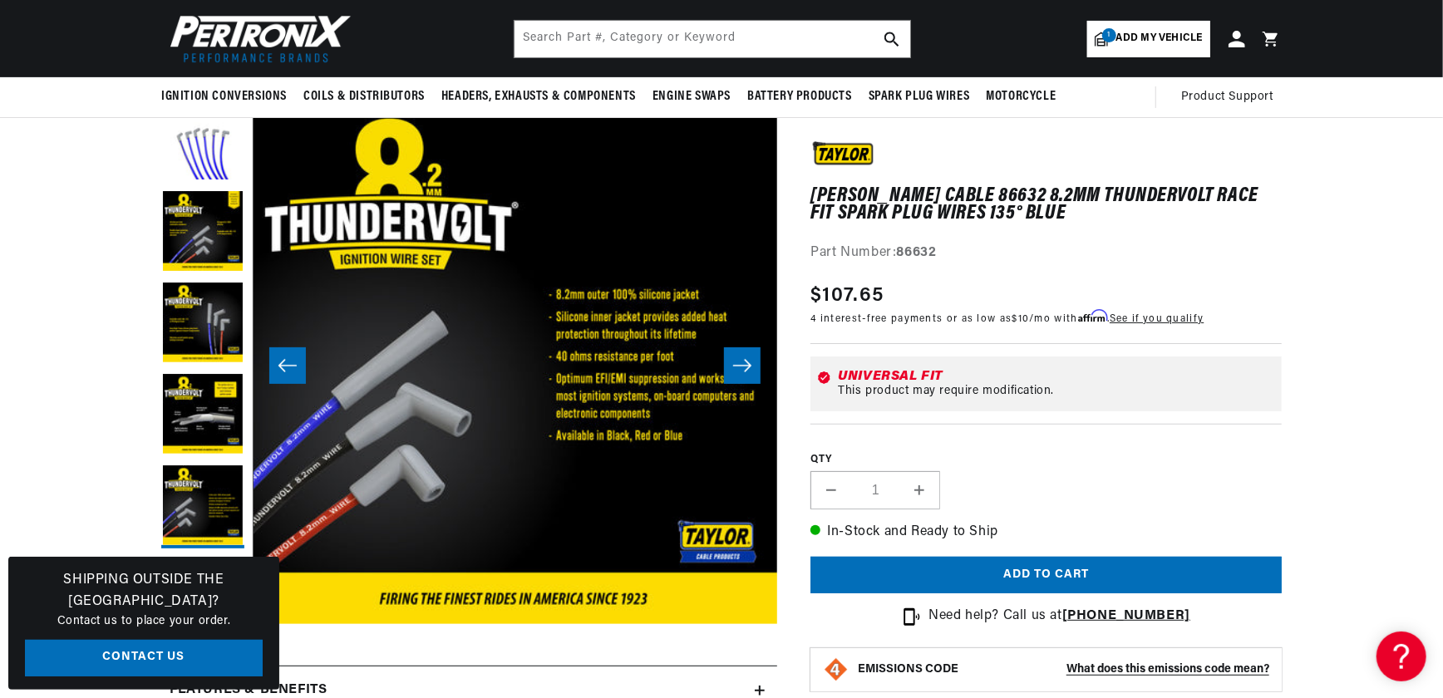
click at [743, 366] on icon "Slide right" at bounding box center [742, 365] width 20 height 17
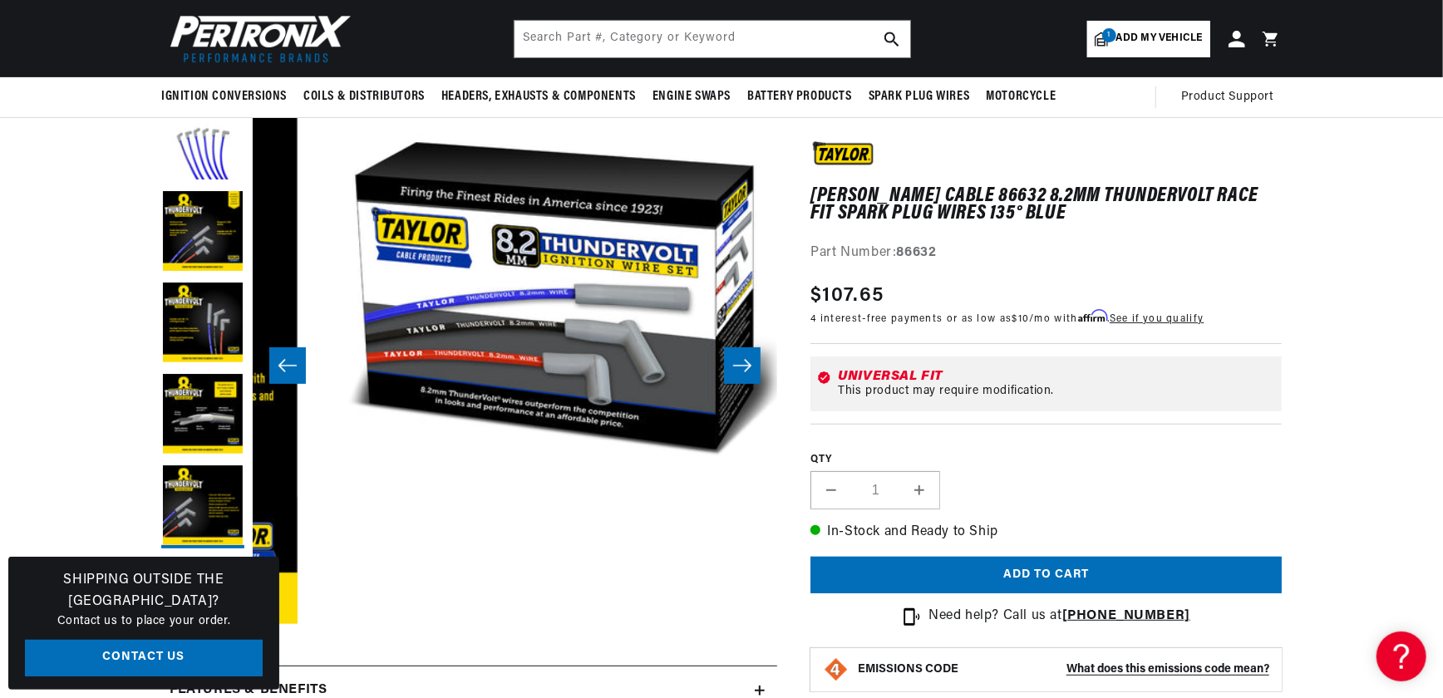
scroll to position [0, 2624]
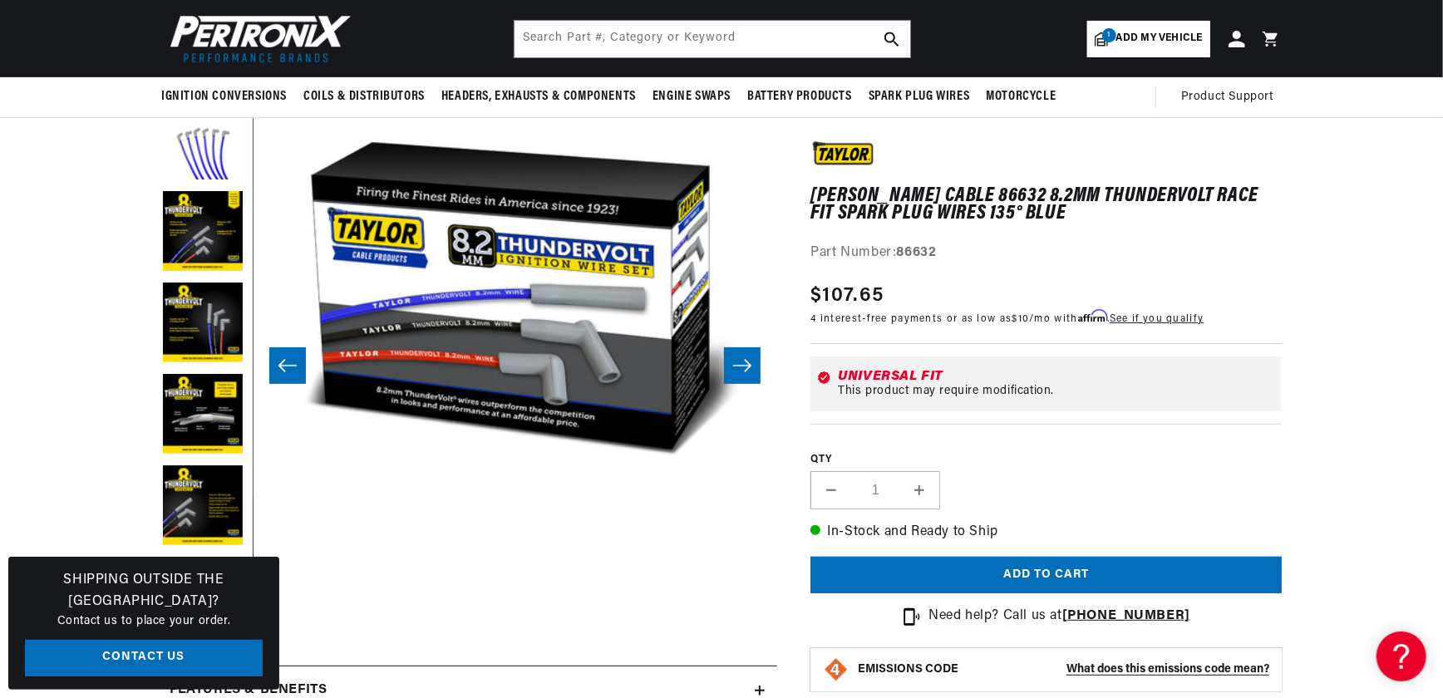
click at [293, 356] on button "Slide left" at bounding box center [287, 365] width 37 height 37
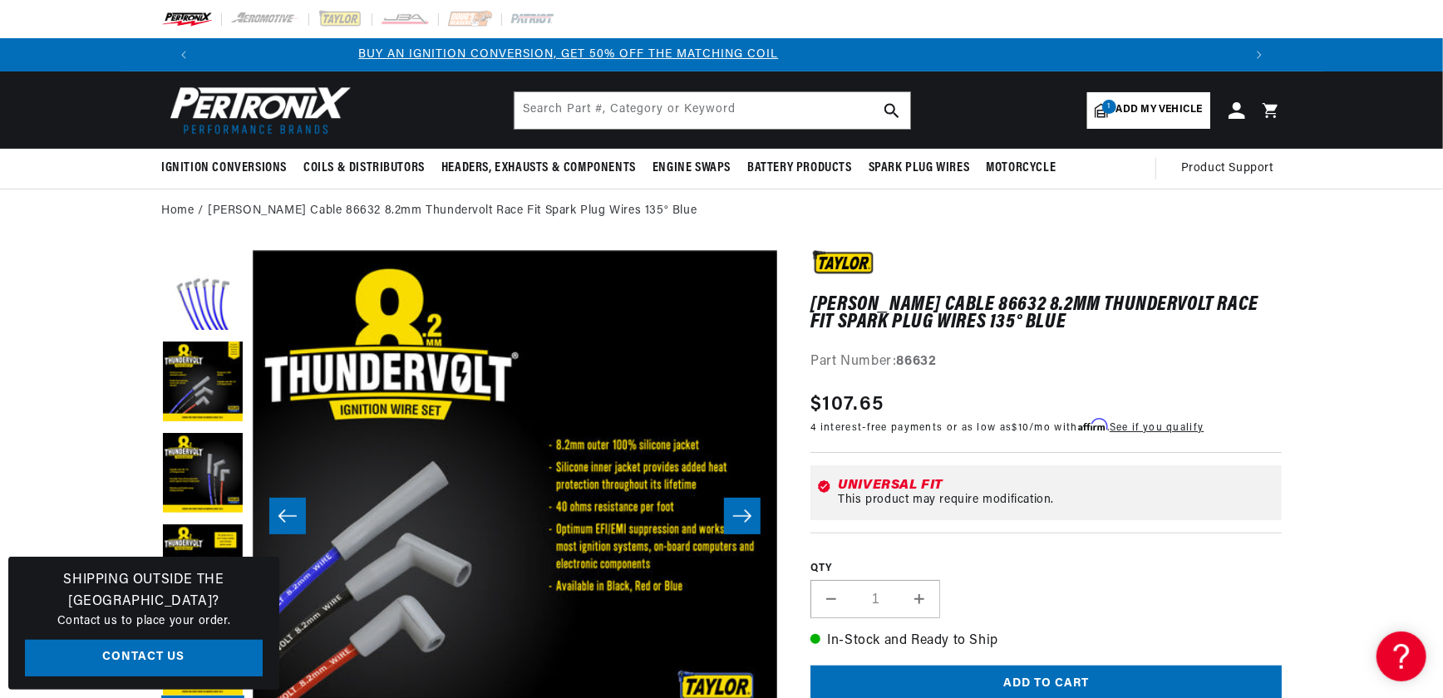
scroll to position [0, 0]
